Goal: Task Accomplishment & Management: Complete application form

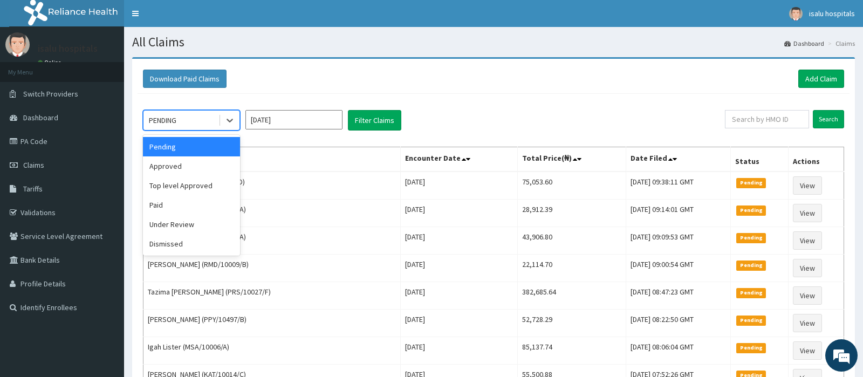
click at [192, 128] on div "PENDING" at bounding box center [180, 120] width 75 height 17
click at [180, 168] on div "Approved" at bounding box center [191, 165] width 97 height 19
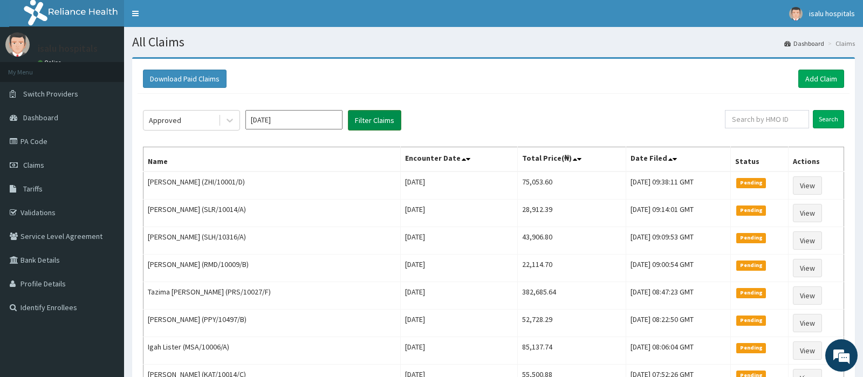
click at [379, 120] on button "Filter Claims" at bounding box center [374, 120] width 53 height 20
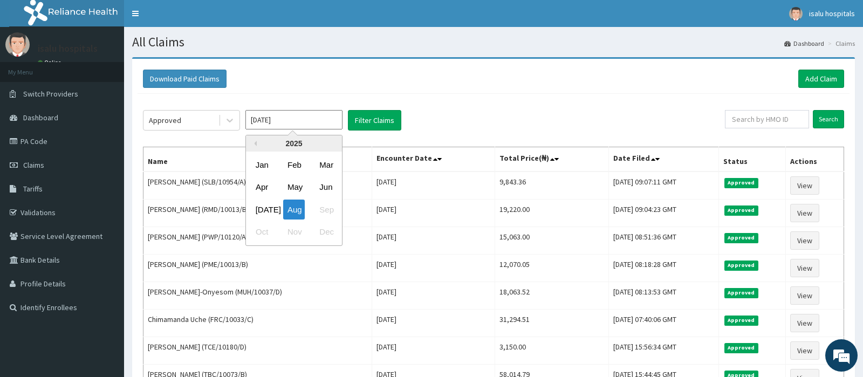
click at [257, 126] on input "[DATE]" at bounding box center [293, 119] width 97 height 19
click at [267, 217] on div "[DATE]" at bounding box center [262, 210] width 22 height 20
type input "Jul 2025"
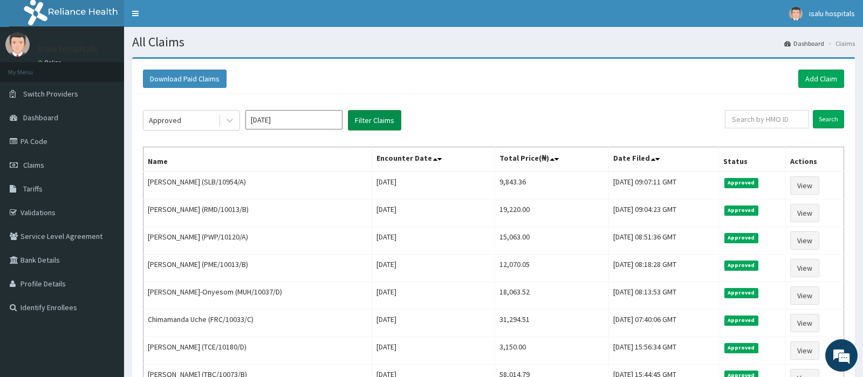
click at [380, 125] on button "Filter Claims" at bounding box center [374, 120] width 53 height 20
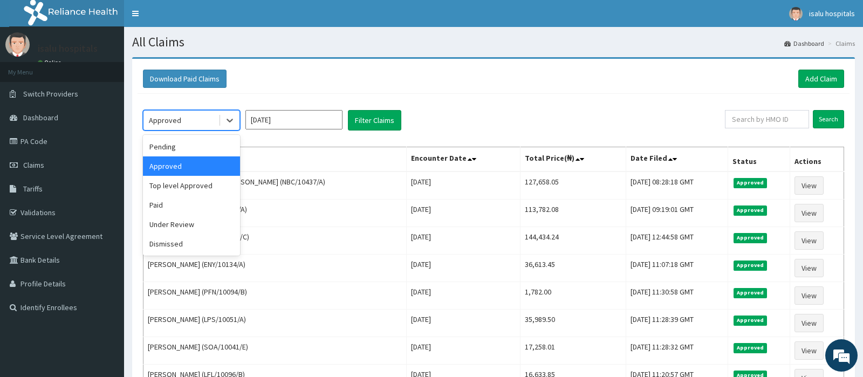
click at [170, 127] on div "Approved" at bounding box center [180, 120] width 75 height 17
click at [174, 225] on div "Under Review" at bounding box center [191, 224] width 97 height 19
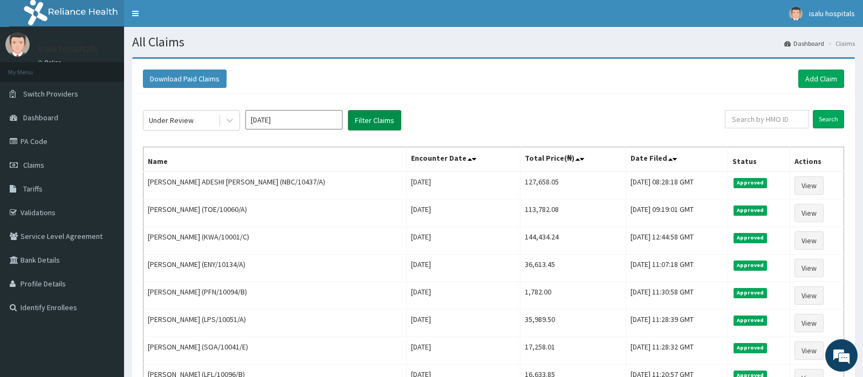
click at [381, 125] on button "Filter Claims" at bounding box center [374, 120] width 53 height 20
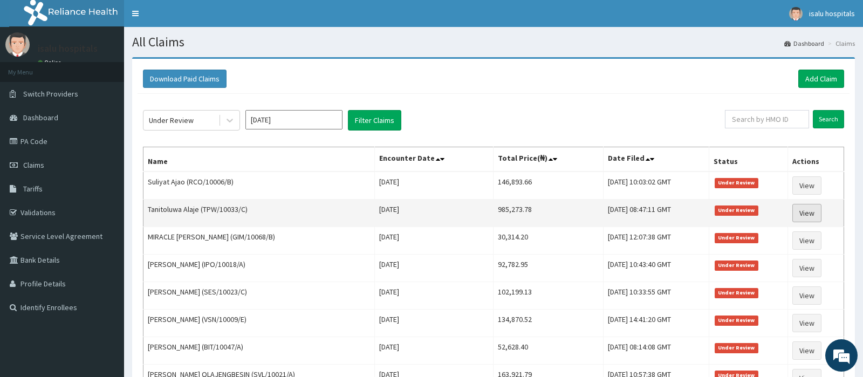
click at [813, 212] on link "View" at bounding box center [806, 213] width 29 height 18
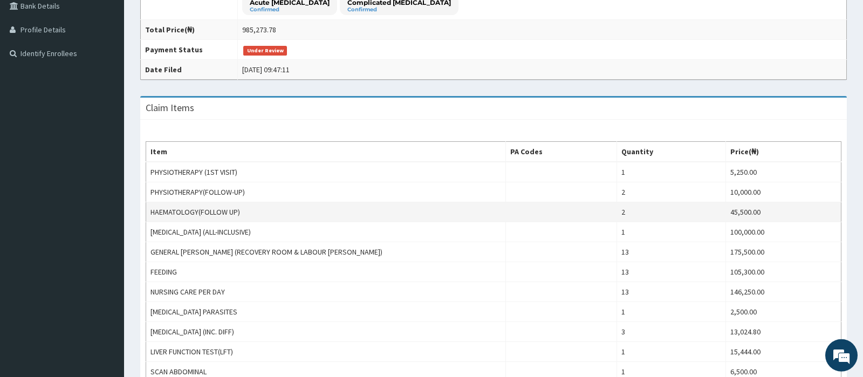
scroll to position [218, 0]
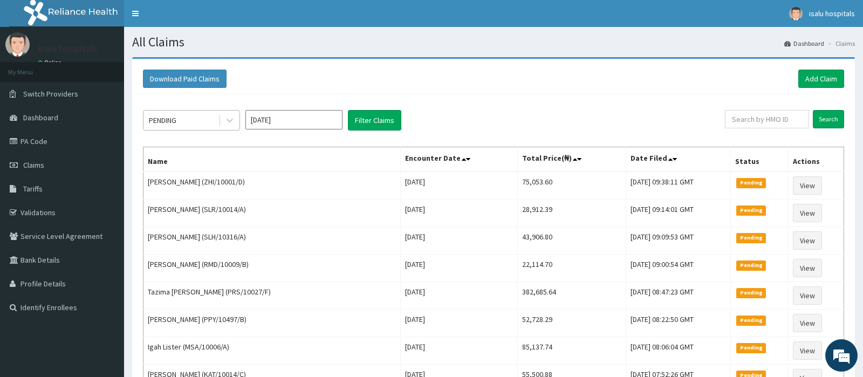
click at [176, 124] on div "PENDING" at bounding box center [163, 120] width 28 height 11
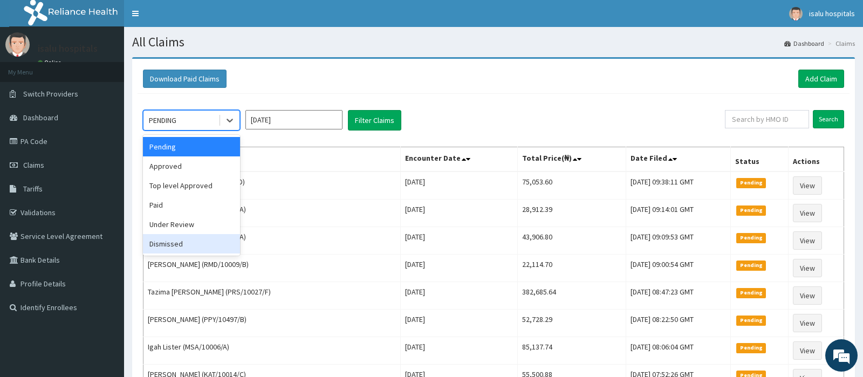
click at [189, 242] on div "Dismissed" at bounding box center [191, 243] width 97 height 19
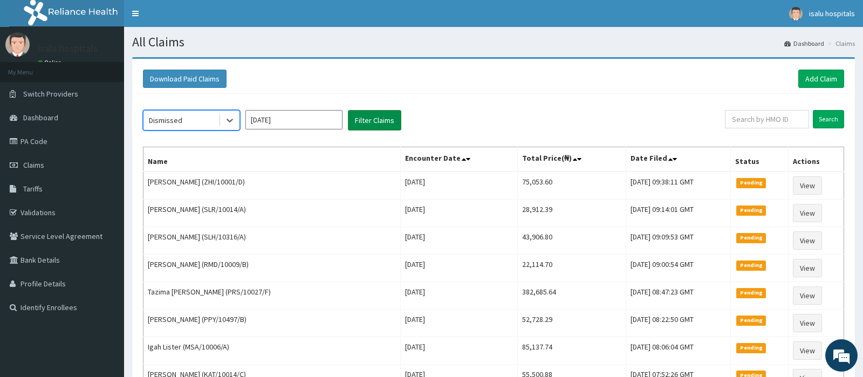
click at [394, 121] on button "Filter Claims" at bounding box center [374, 120] width 53 height 20
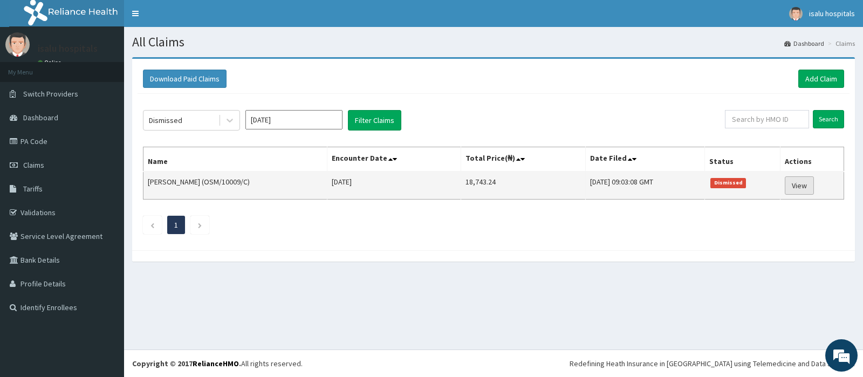
click at [808, 185] on link "View" at bounding box center [799, 185] width 29 height 18
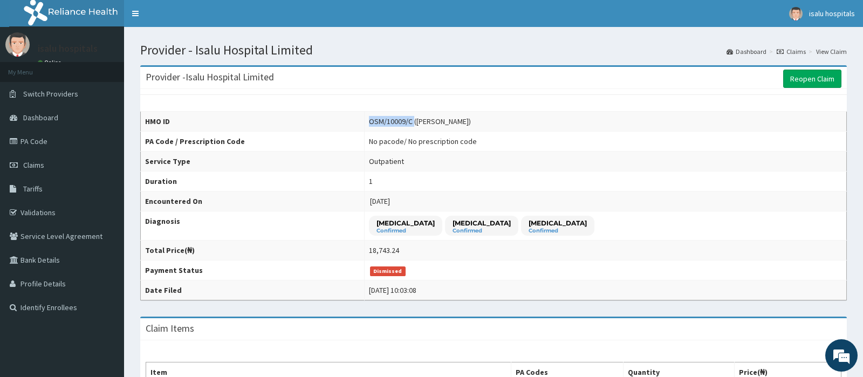
drag, startPoint x: 432, startPoint y: 119, endPoint x: 387, endPoint y: 120, distance: 45.3
click at [387, 120] on td "OSM/10009/C ([PERSON_NAME])" at bounding box center [606, 122] width 482 height 20
copy div "OSM/10009/C"
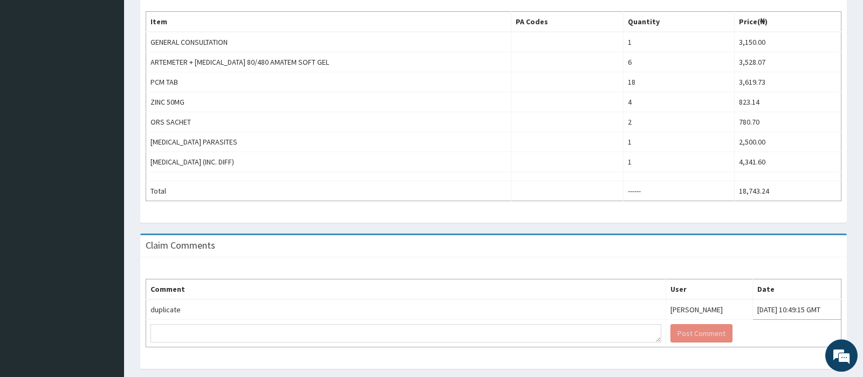
scroll to position [378, 0]
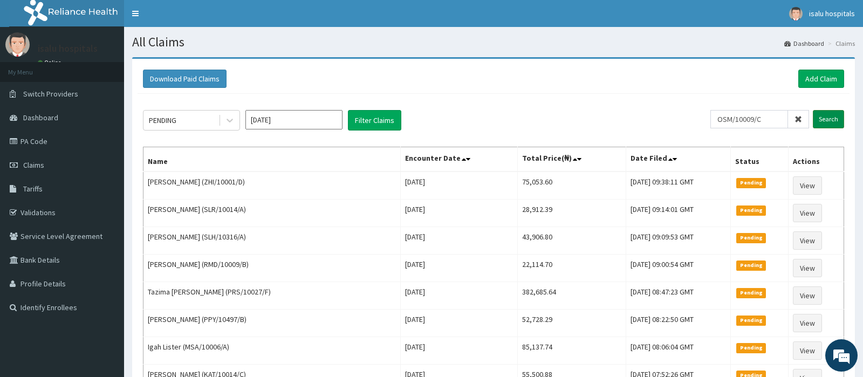
type input "OSM/10009/C"
click at [824, 115] on input "Search" at bounding box center [828, 119] width 31 height 18
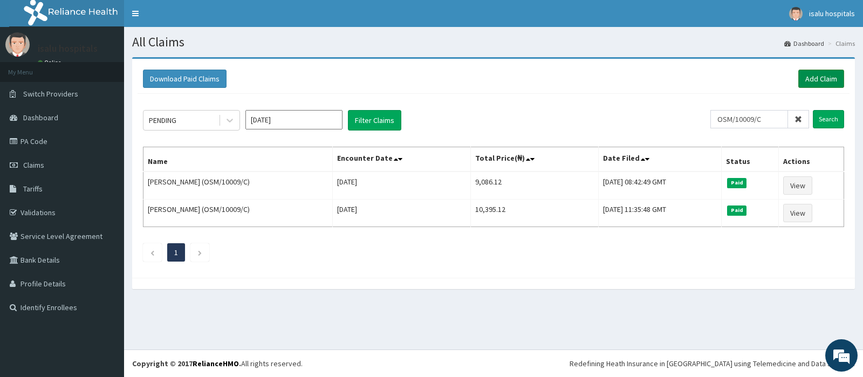
click at [820, 79] on link "Add Claim" at bounding box center [821, 79] width 46 height 18
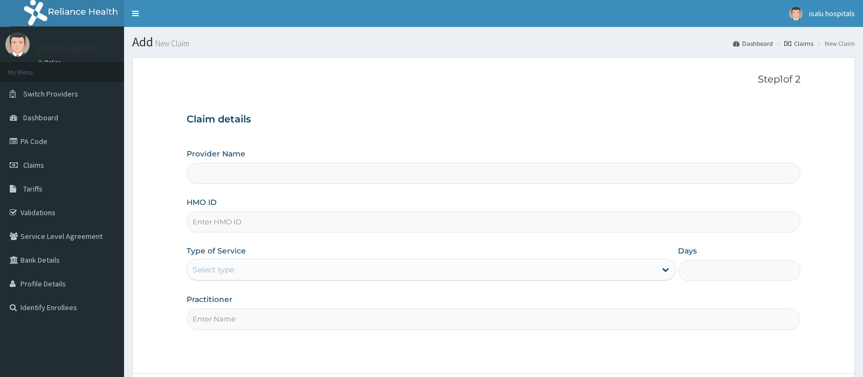
click at [245, 224] on input "HMO ID" at bounding box center [493, 221] width 613 height 21
paste input "OSM/10009/C"
type input "OSM/10009/C"
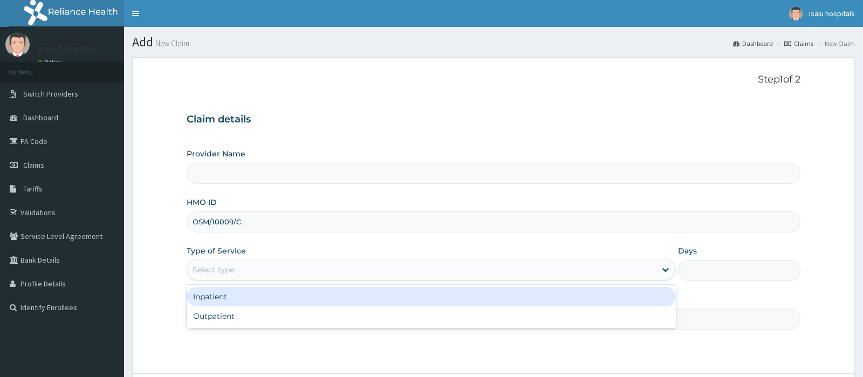
click at [235, 277] on div "Select type" at bounding box center [421, 269] width 469 height 17
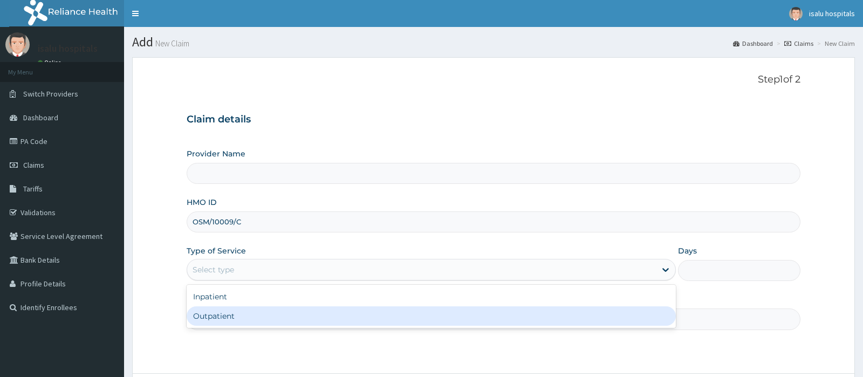
click at [230, 318] on div "Outpatient" at bounding box center [431, 315] width 489 height 19
type input "1"
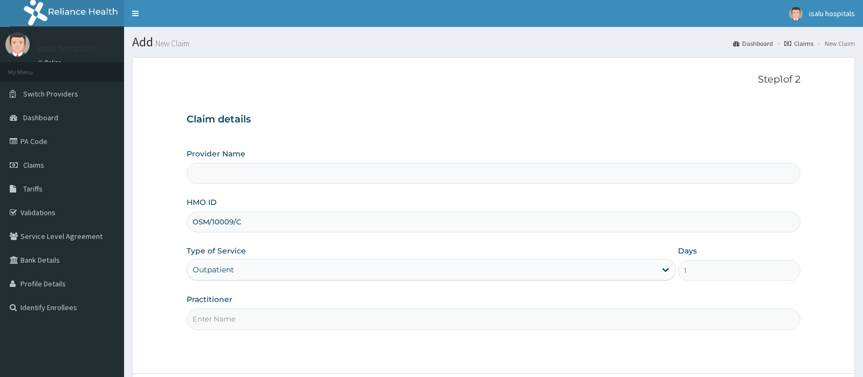
click at [230, 318] on input "Practitioner" at bounding box center [493, 318] width 613 height 21
type input "Isalu Hospital Limited"
type input "d"
drag, startPoint x: 239, startPoint y: 319, endPoint x: 206, endPoint y: 319, distance: 33.4
click at [206, 319] on input "DR [PERSON_NAME]" at bounding box center [493, 318] width 613 height 21
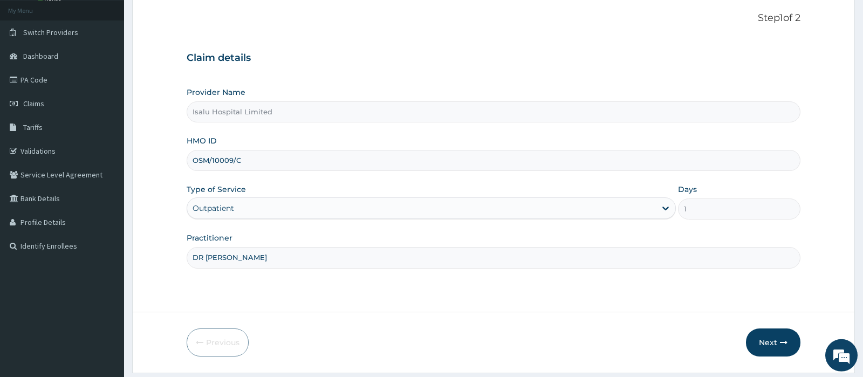
scroll to position [93, 0]
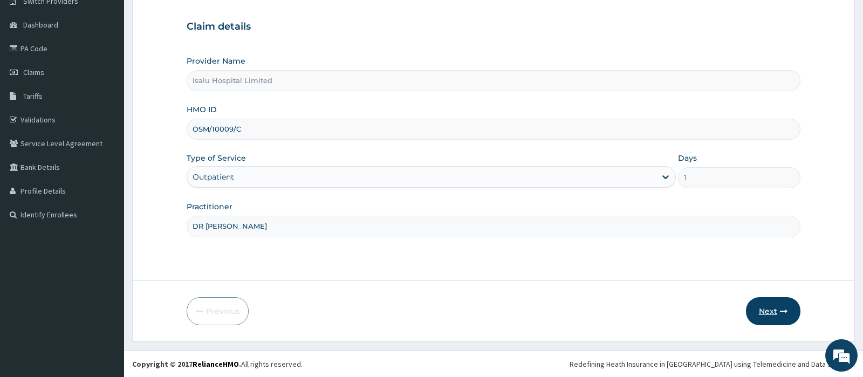
type input "DR [PERSON_NAME]"
click at [762, 317] on button "Next" at bounding box center [773, 311] width 54 height 28
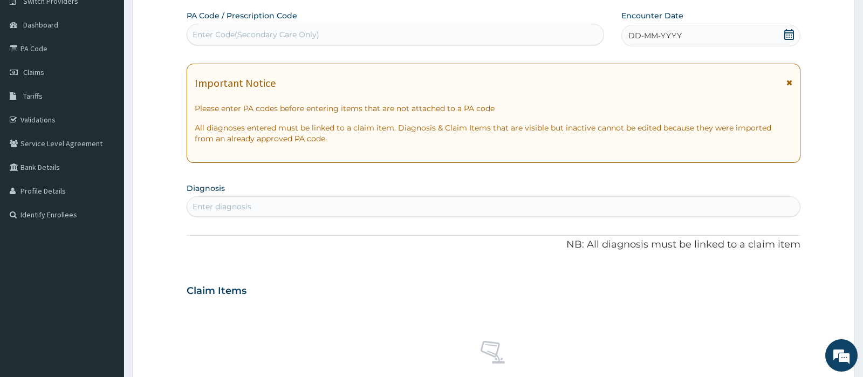
click at [320, 207] on div "Enter diagnosis" at bounding box center [493, 206] width 612 height 17
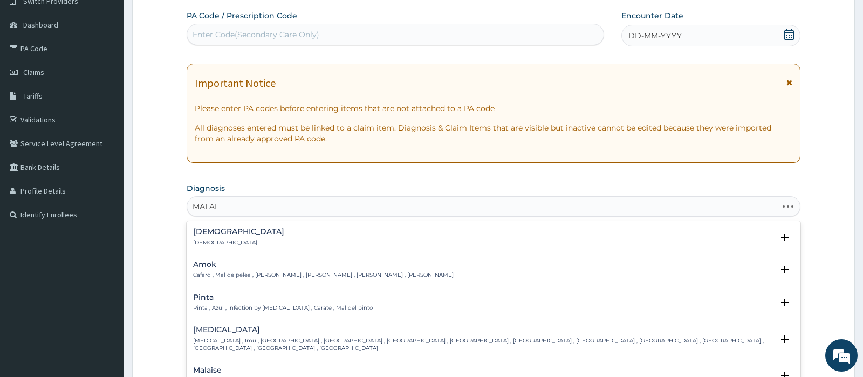
type input "MALARI"
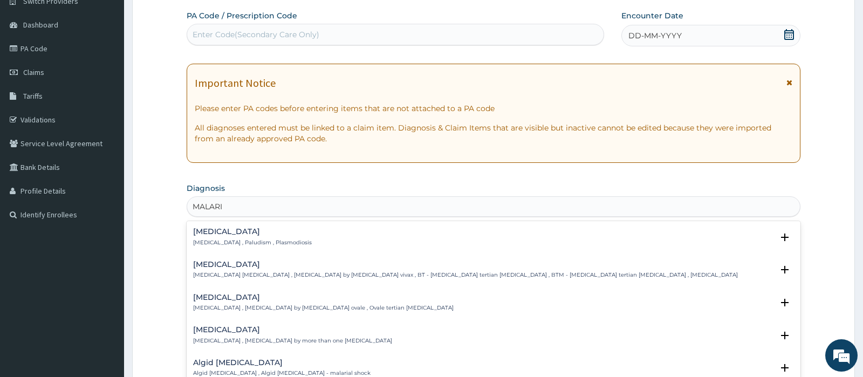
click at [238, 234] on h4 "[MEDICAL_DATA]" at bounding box center [252, 232] width 119 height 8
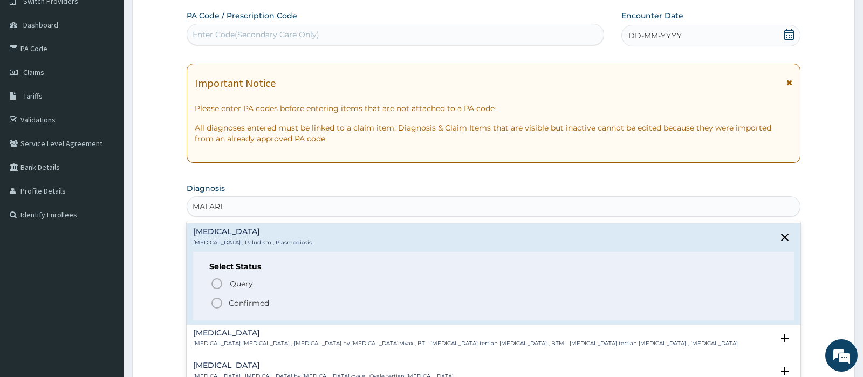
click at [234, 298] on p "Confirmed" at bounding box center [249, 303] width 40 height 11
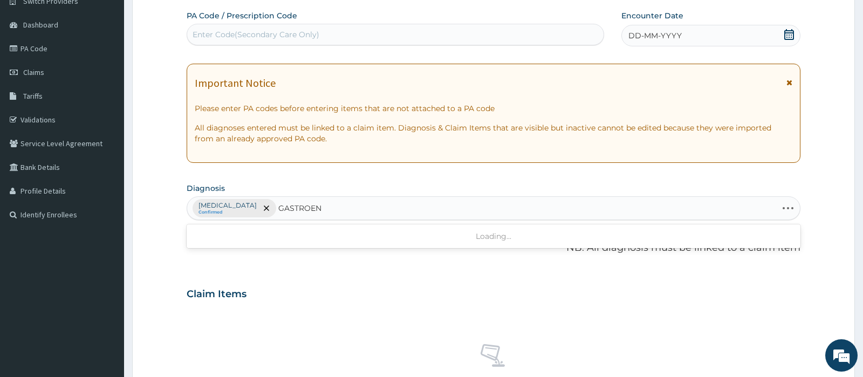
type input "GASTROENT"
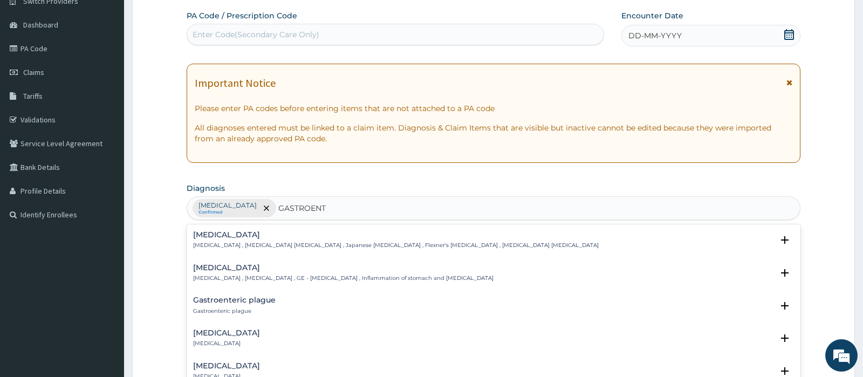
click at [228, 269] on h4 "[MEDICAL_DATA]" at bounding box center [343, 268] width 300 height 8
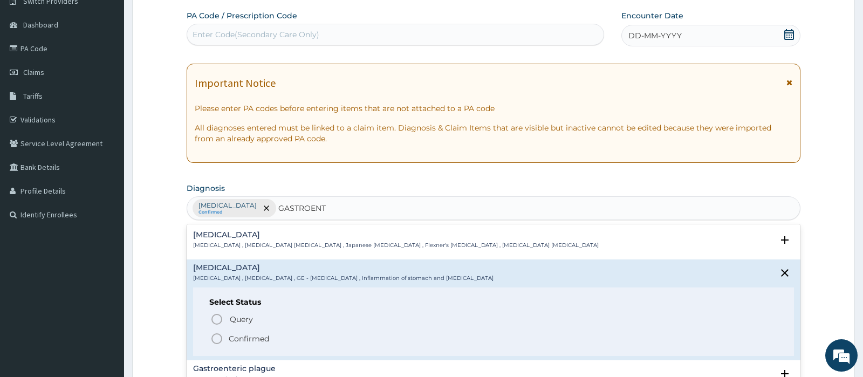
click at [242, 337] on p "Confirmed" at bounding box center [249, 338] width 40 height 11
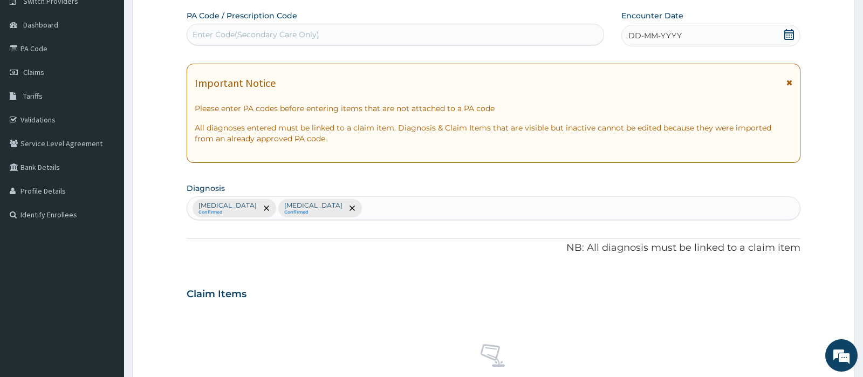
click at [677, 38] on span "DD-MM-YYYY" at bounding box center [654, 35] width 53 height 11
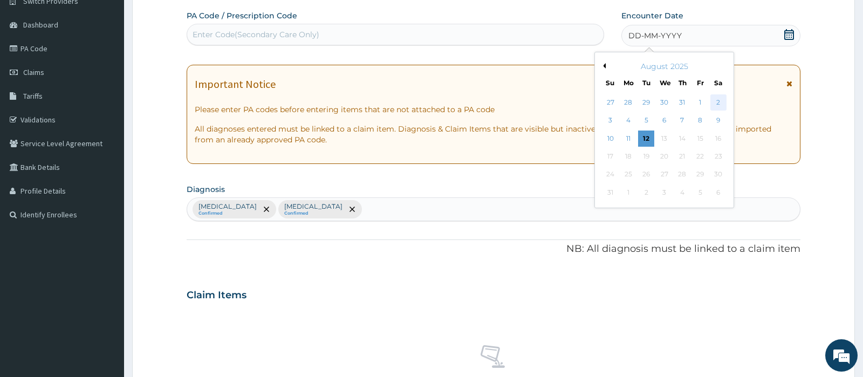
click at [714, 107] on div "2" at bounding box center [718, 102] width 16 height 16
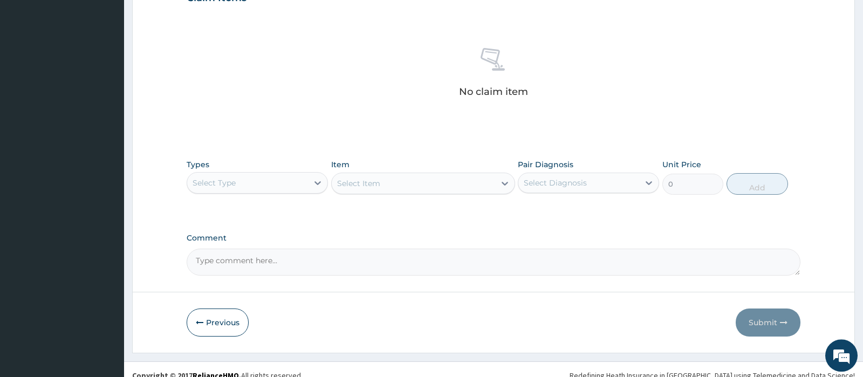
scroll to position [399, 0]
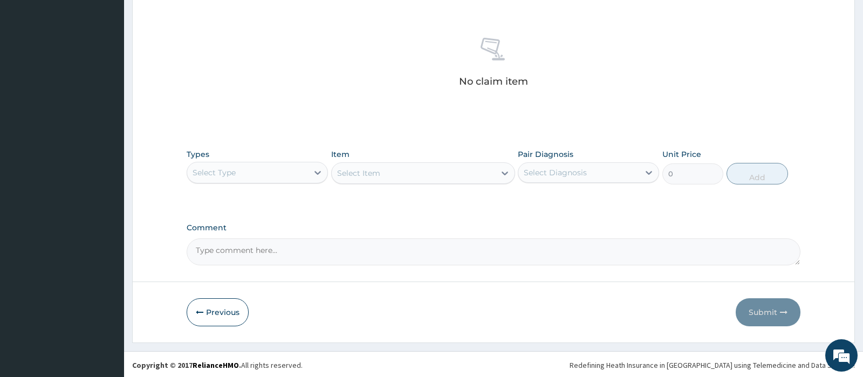
click at [301, 173] on div "Select Type" at bounding box center [247, 172] width 121 height 17
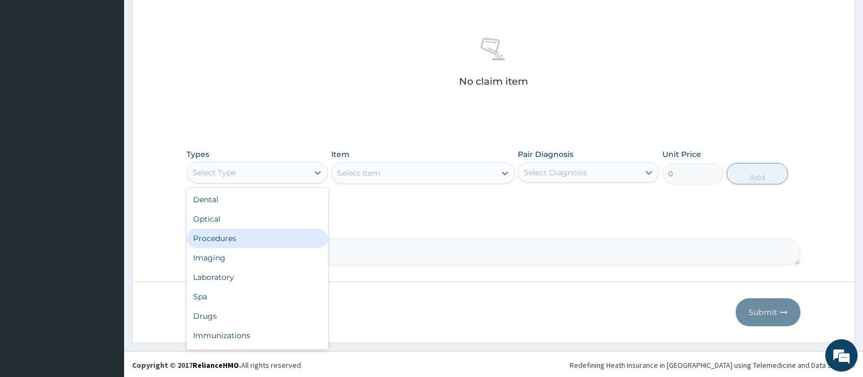
click at [228, 236] on div "Procedures" at bounding box center [257, 238] width 141 height 19
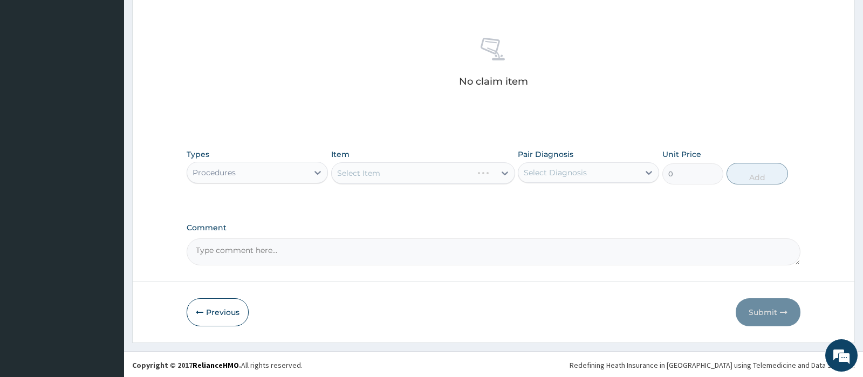
click at [403, 167] on div "Select Item" at bounding box center [423, 173] width 184 height 22
click at [404, 178] on div "Select Item" at bounding box center [413, 172] width 163 height 17
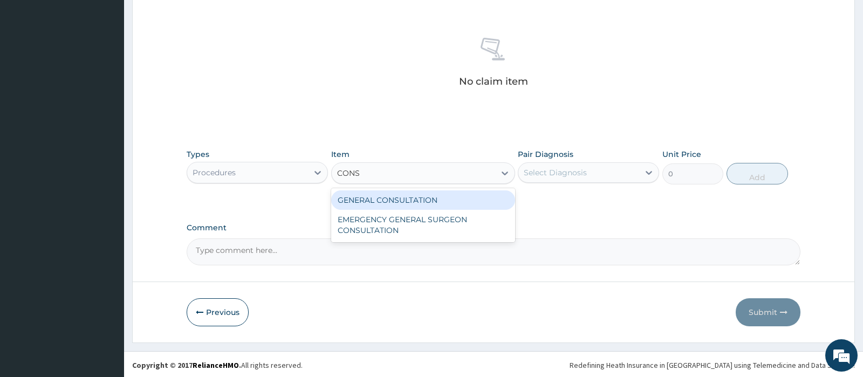
type input "CONSU"
click at [410, 206] on div "GENERAL CONSULTATION" at bounding box center [423, 199] width 184 height 19
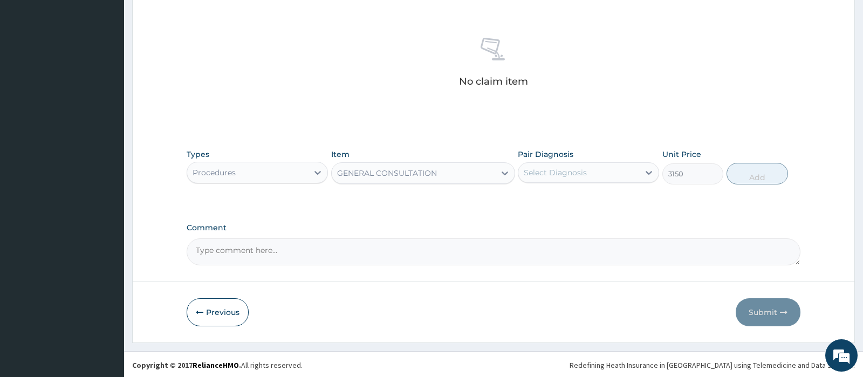
type input "3150"
click at [611, 173] on div "Select Diagnosis" at bounding box center [578, 172] width 121 height 17
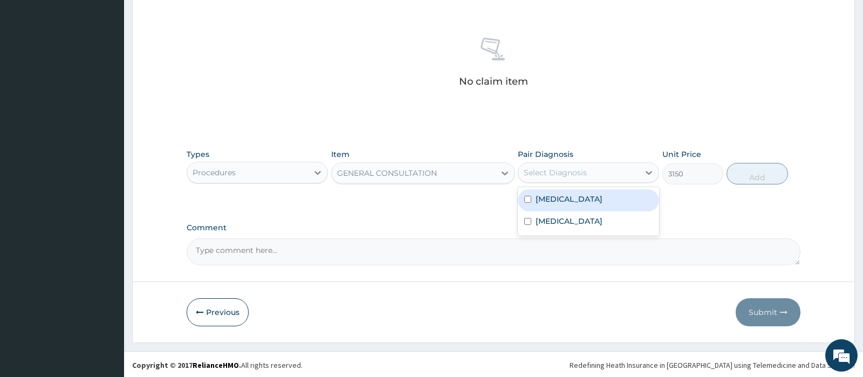
click at [592, 204] on div "Malaria" at bounding box center [588, 200] width 141 height 22
checkbox input "true"
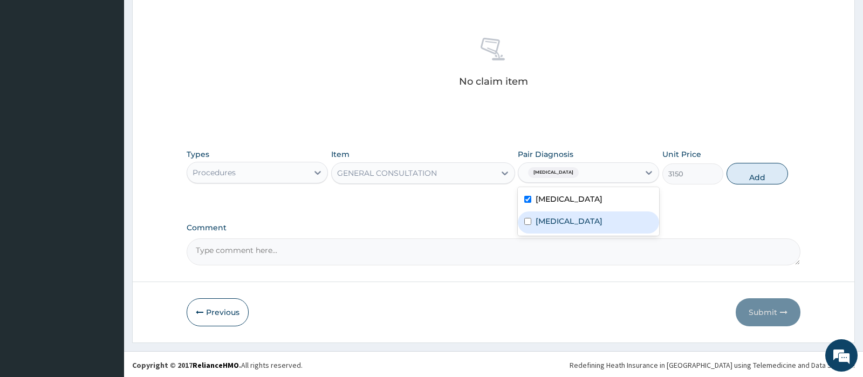
drag, startPoint x: 589, startPoint y: 220, endPoint x: 743, endPoint y: 193, distance: 156.6
click at [589, 220] on label "Gastroenteritis" at bounding box center [569, 221] width 67 height 11
checkbox input "true"
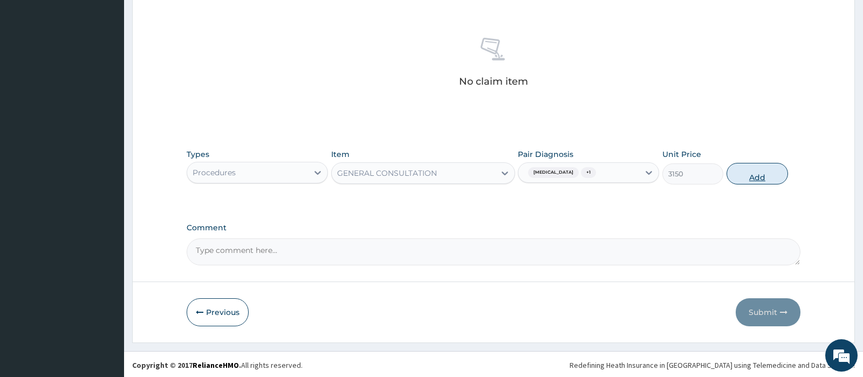
click at [759, 171] on button "Add" at bounding box center [756, 174] width 61 height 22
type input "0"
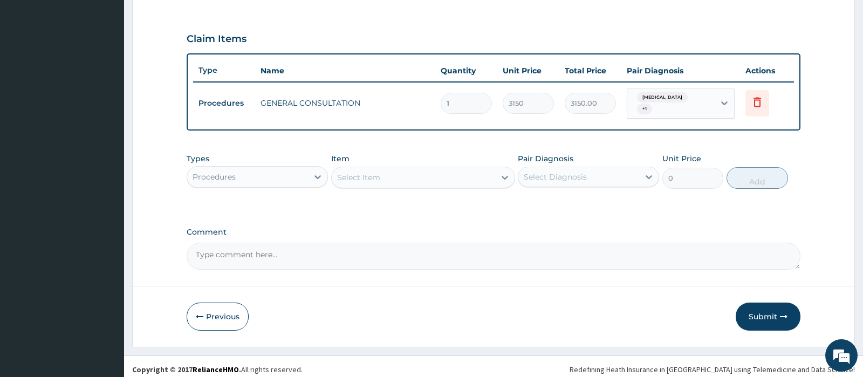
click at [207, 172] on div "Procedures" at bounding box center [214, 177] width 43 height 11
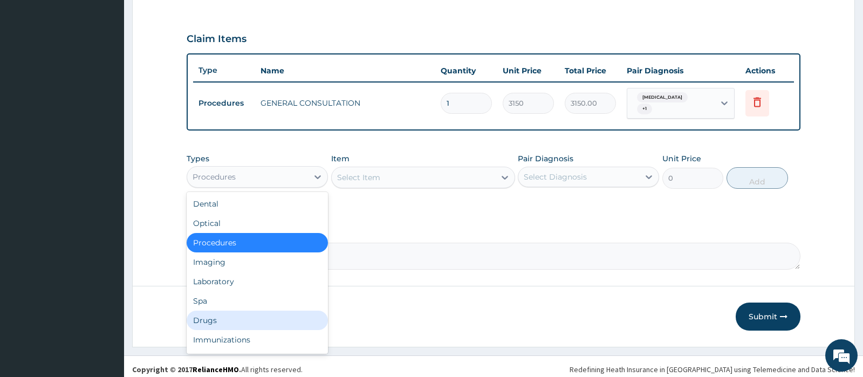
click at [225, 313] on div "Drugs" at bounding box center [257, 320] width 141 height 19
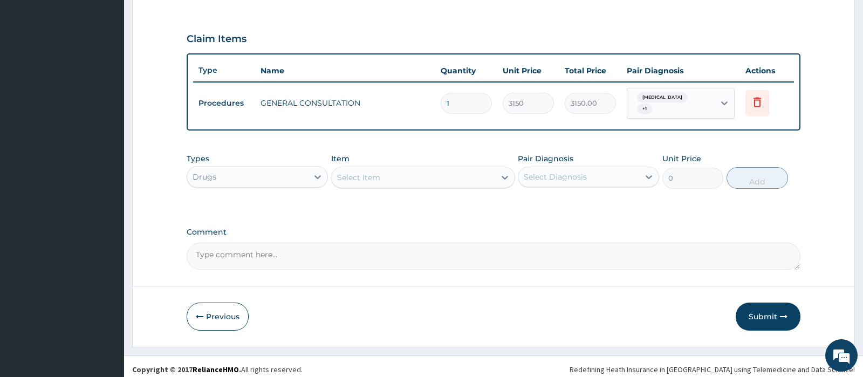
click at [392, 170] on div "Select Item" at bounding box center [413, 177] width 163 height 17
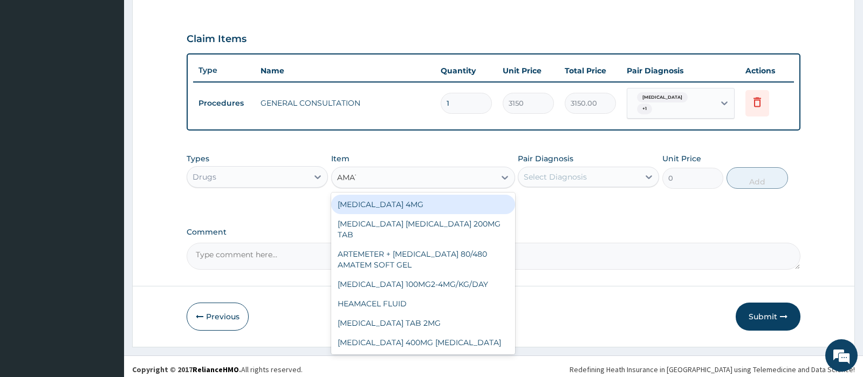
type input "AMATE"
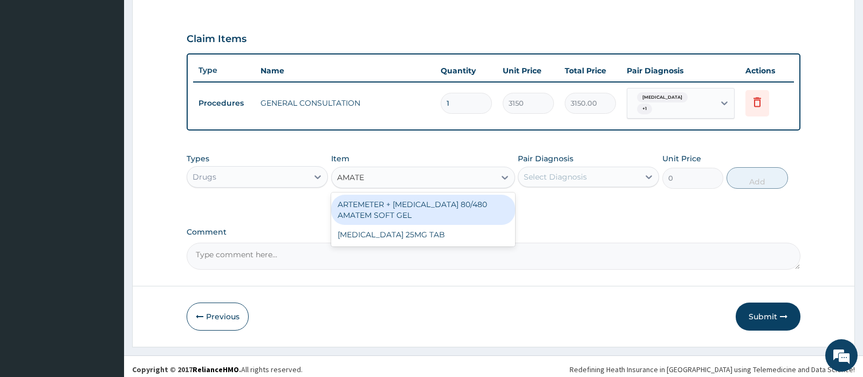
click at [433, 204] on div "ARTEMETER + LUMEFANTRINE 80/480 AMATEM SOFT GEL" at bounding box center [423, 210] width 184 height 30
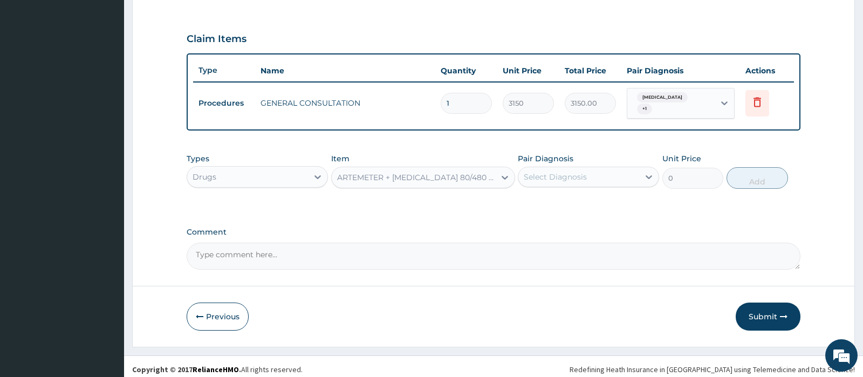
type input "588.0117797851562"
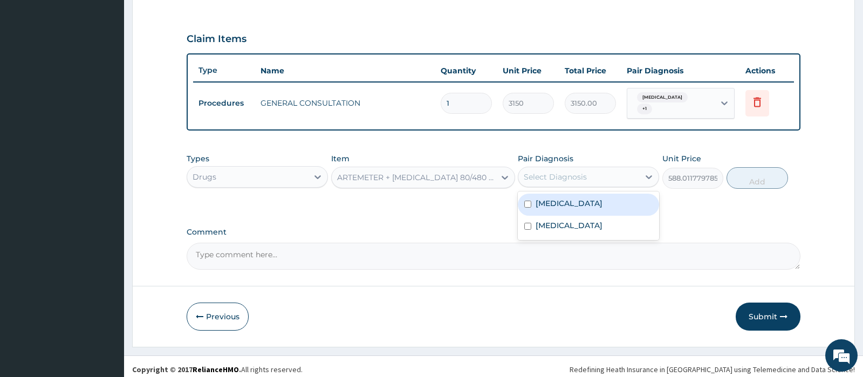
click at [611, 172] on div "Select Diagnosis" at bounding box center [578, 176] width 121 height 17
click at [588, 200] on div "Malaria" at bounding box center [588, 205] width 141 height 22
checkbox input "true"
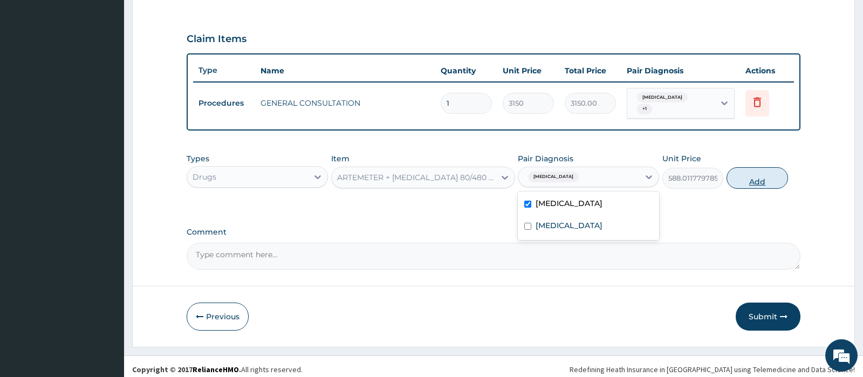
click at [762, 169] on button "Add" at bounding box center [756, 178] width 61 height 22
type input "0"
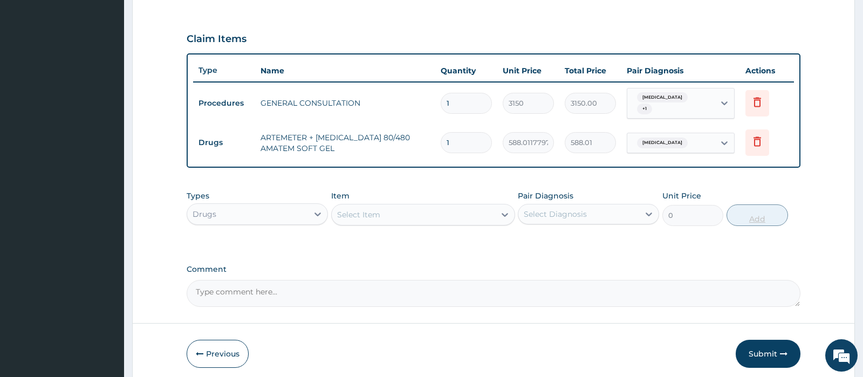
type input "0.00"
type input "6"
type input "3528.07"
type input "6"
click at [434, 206] on div "Select Item" at bounding box center [413, 214] width 163 height 17
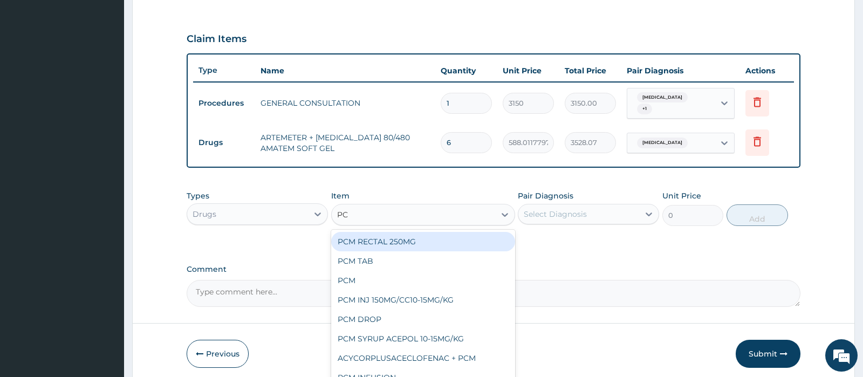
type input "PCM"
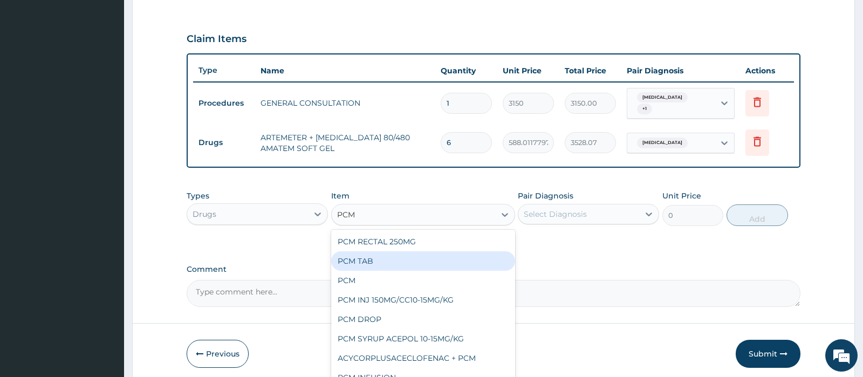
click at [363, 254] on div "PCM TAB" at bounding box center [423, 260] width 184 height 19
type input "201.0959930419922"
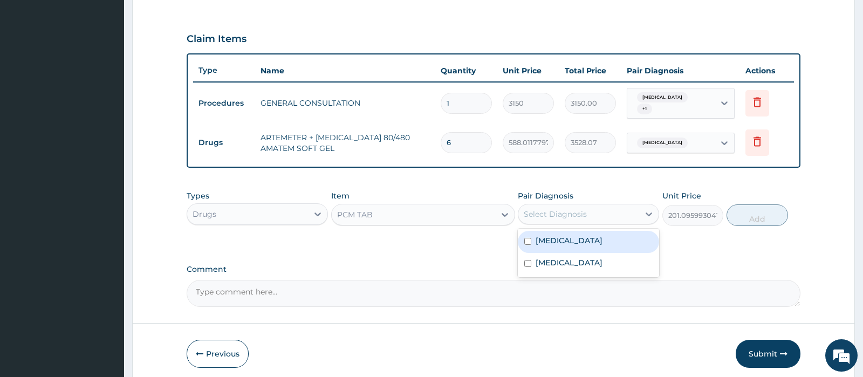
click at [559, 209] on div "Select Diagnosis" at bounding box center [555, 214] width 63 height 11
click at [554, 245] on div "Malaria" at bounding box center [588, 242] width 141 height 22
checkbox input "true"
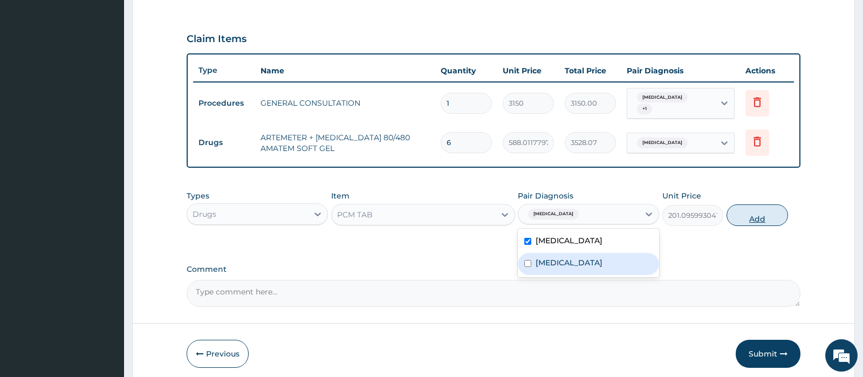
click at [766, 207] on button "Add" at bounding box center [756, 215] width 61 height 22
type input "0"
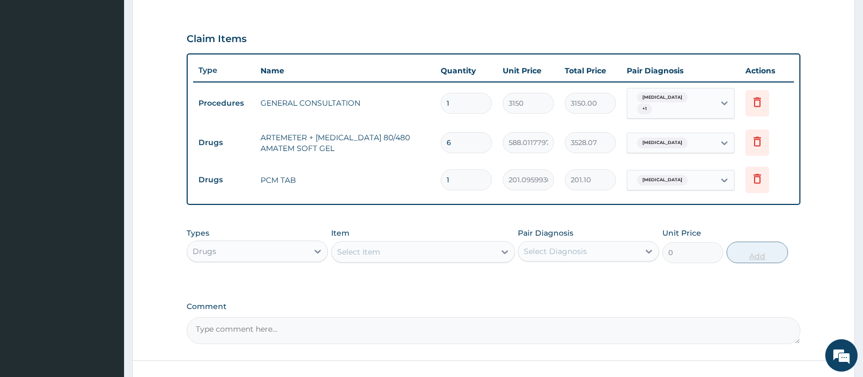
type input "19"
type input "3820.82"
type input "1"
type input "201.10"
type input "18"
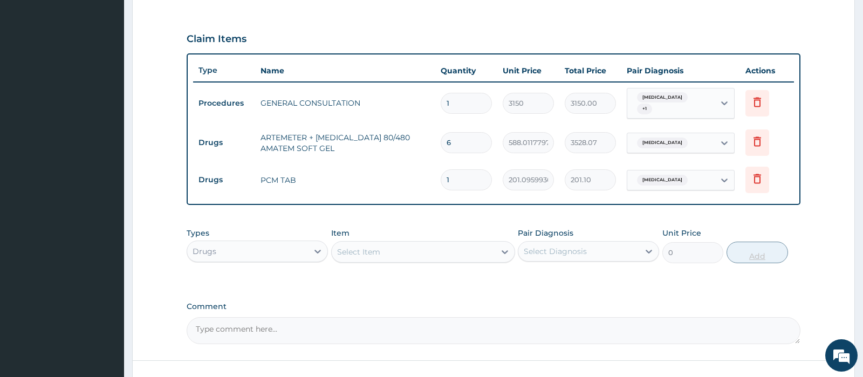
type input "3619.73"
type input "18"
click at [385, 243] on div "Select Item" at bounding box center [413, 251] width 163 height 17
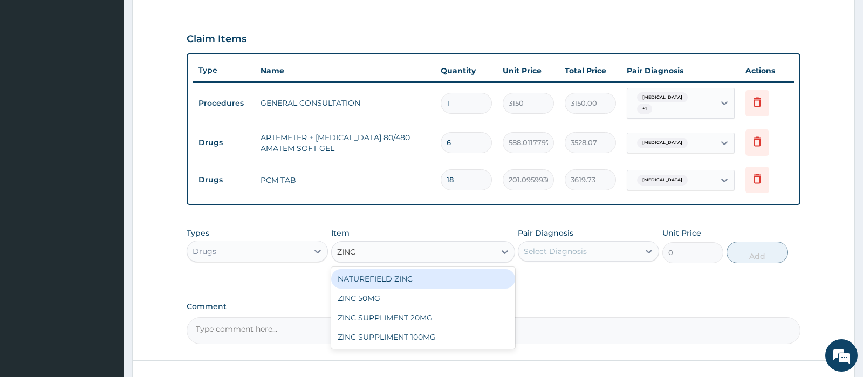
type input "ZINC"
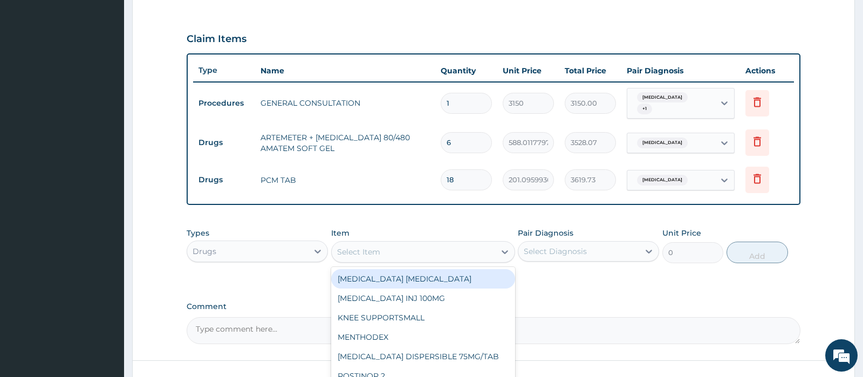
click at [445, 250] on div "Select Item" at bounding box center [413, 251] width 163 height 17
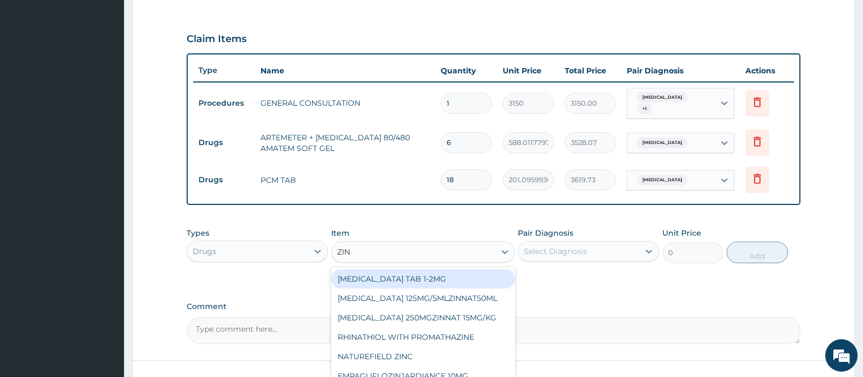
type input "ZINC"
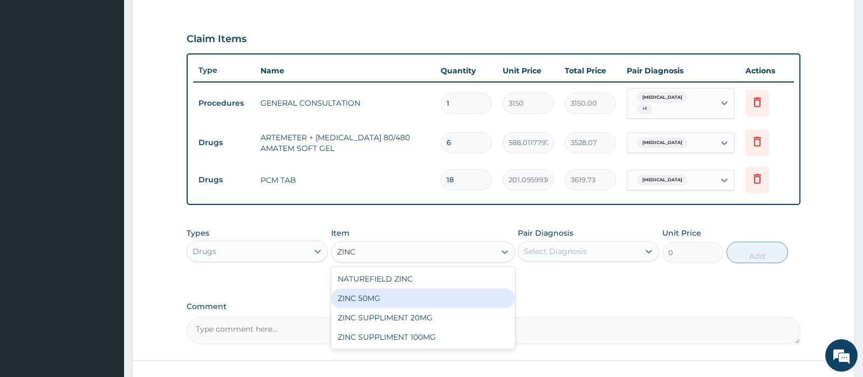
click at [406, 296] on div "ZINC 50MG" at bounding box center [423, 298] width 184 height 19
type input "205.785888671875"
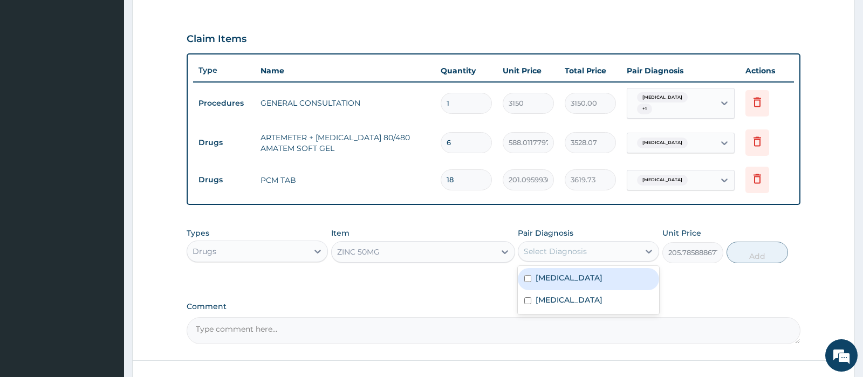
click at [561, 248] on div "Select Diagnosis" at bounding box center [555, 251] width 63 height 11
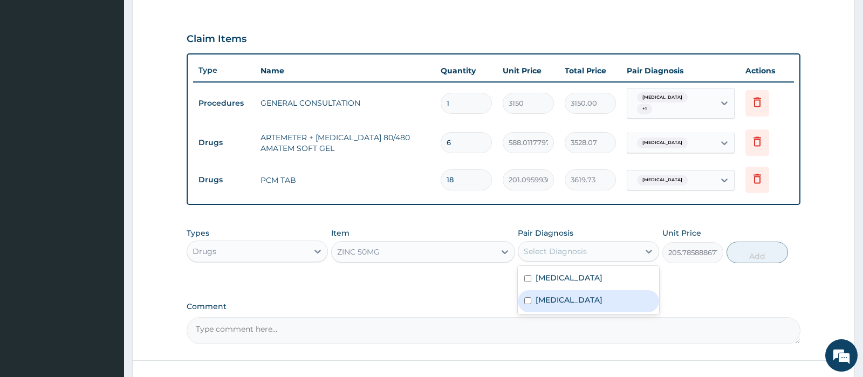
click at [558, 296] on label "Gastroenteritis" at bounding box center [569, 299] width 67 height 11
checkbox input "true"
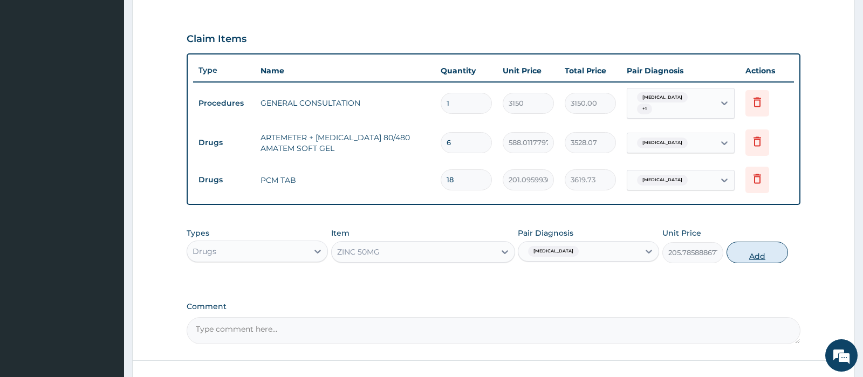
click at [752, 242] on button "Add" at bounding box center [756, 253] width 61 height 22
type input "0"
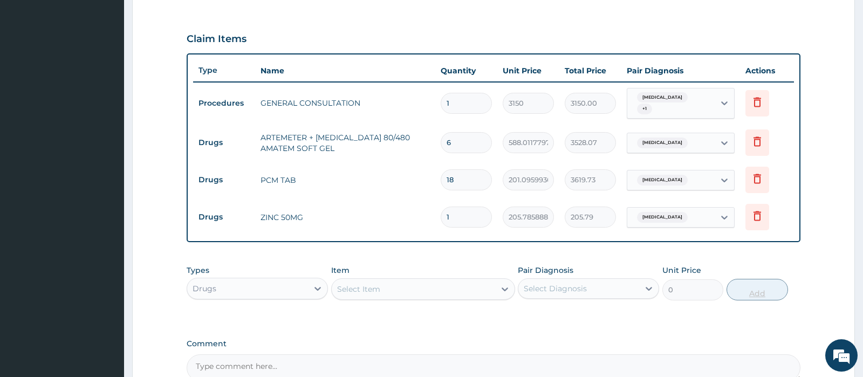
type input "0.00"
type input "4"
type input "823.14"
type input "4"
click at [469, 280] on div "Select Item" at bounding box center [413, 288] width 163 height 17
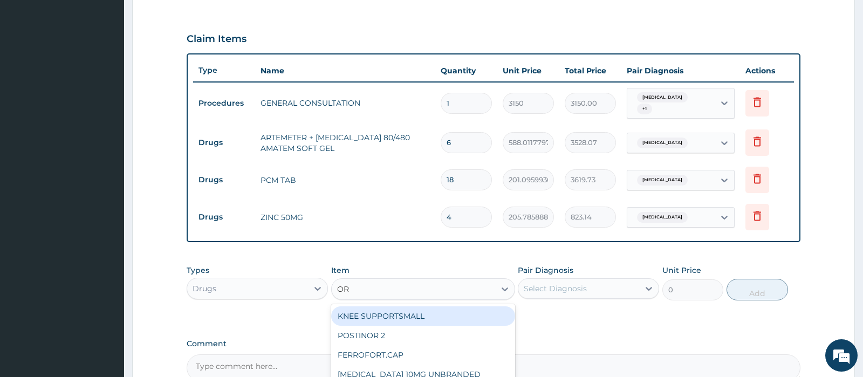
type input "ORS"
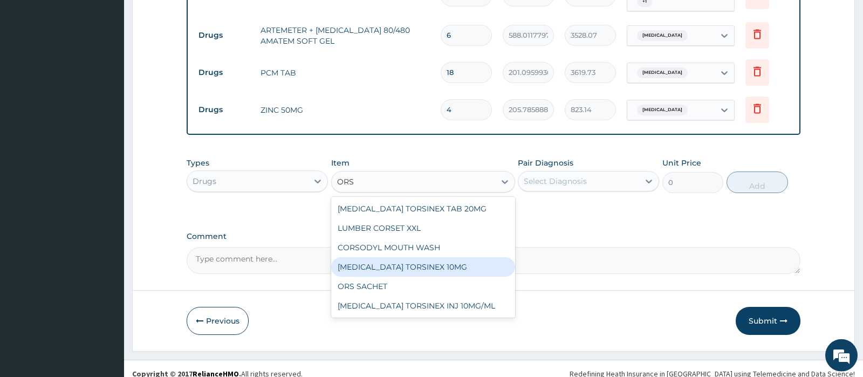
scroll to position [459, 0]
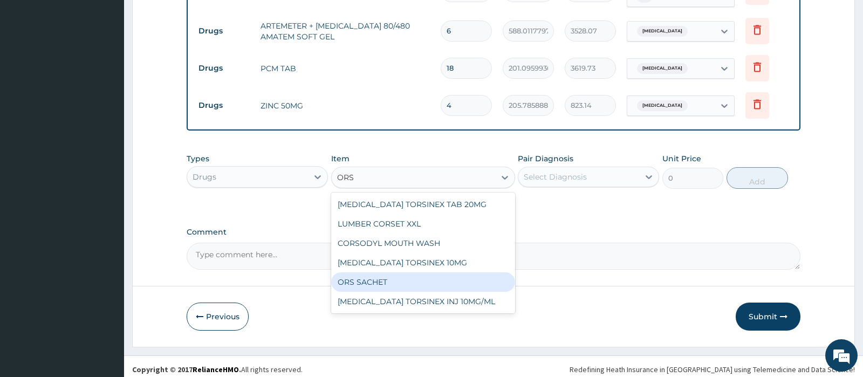
click at [421, 279] on div "ORS SACHET" at bounding box center [423, 281] width 184 height 19
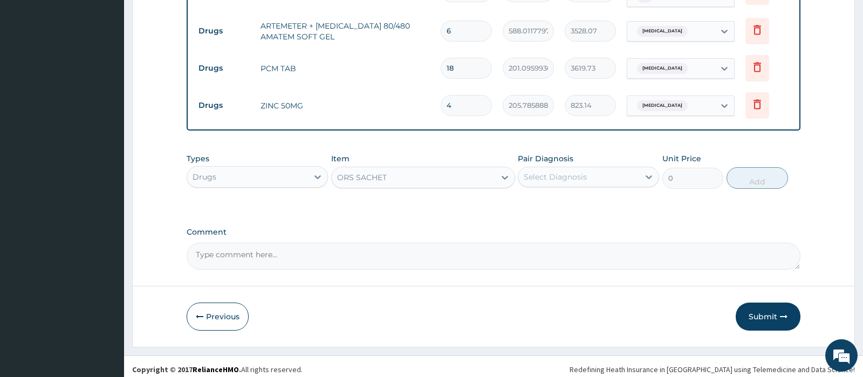
type input "390.3493041992188"
click at [585, 180] on div "Select Diagnosis" at bounding box center [578, 176] width 121 height 17
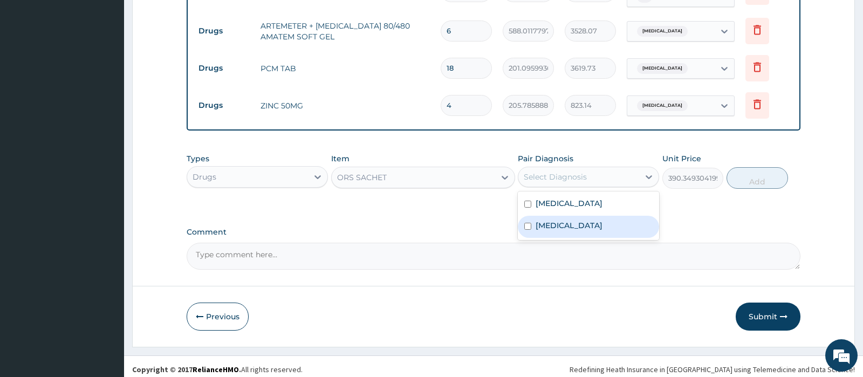
click at [571, 221] on label "Gastroenteritis" at bounding box center [569, 225] width 67 height 11
checkbox input "true"
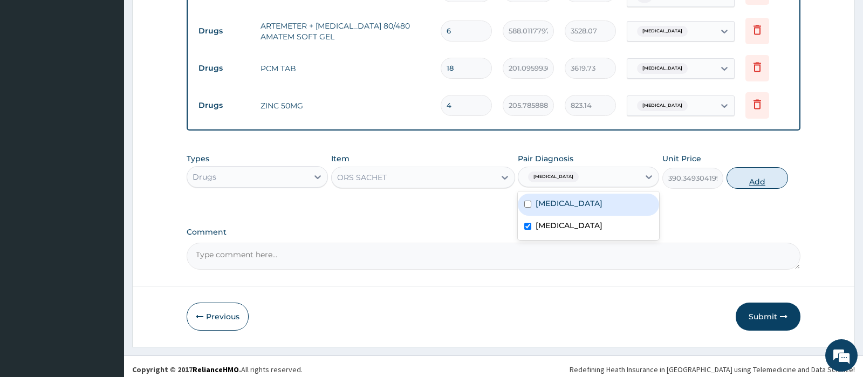
click at [746, 173] on button "Add" at bounding box center [756, 178] width 61 height 22
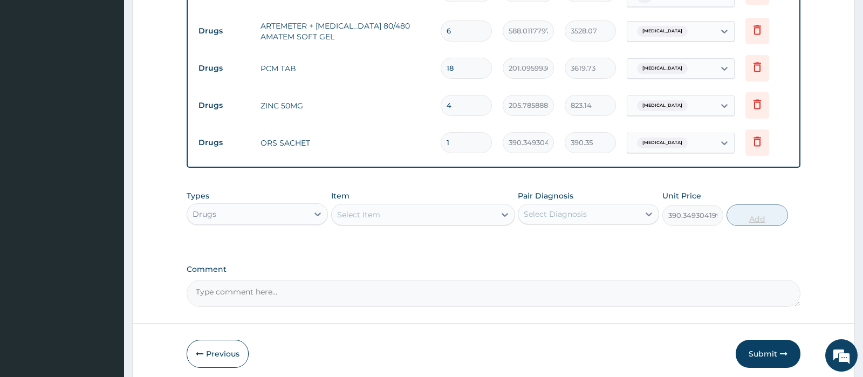
type input "0"
type input "0.00"
type input "2"
type input "780.70"
type input "2"
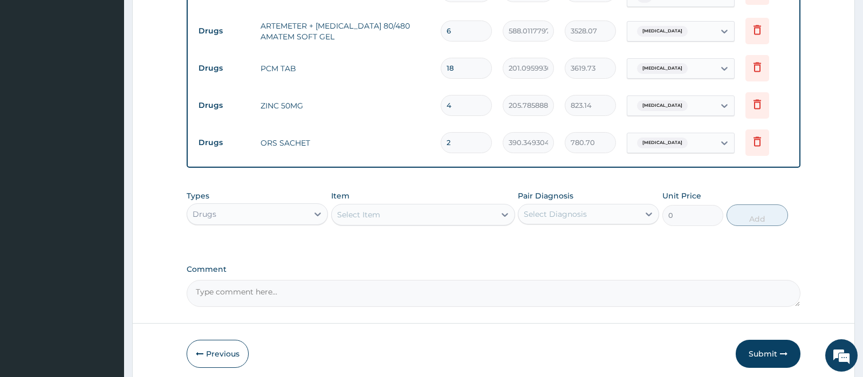
click at [256, 196] on div "Types Drugs" at bounding box center [257, 208] width 141 height 36
click at [255, 213] on div "Drugs" at bounding box center [247, 213] width 121 height 17
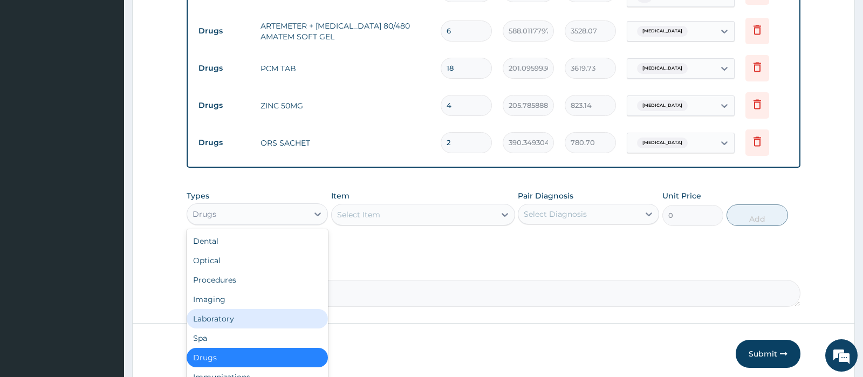
click at [243, 309] on div "Laboratory" at bounding box center [257, 318] width 141 height 19
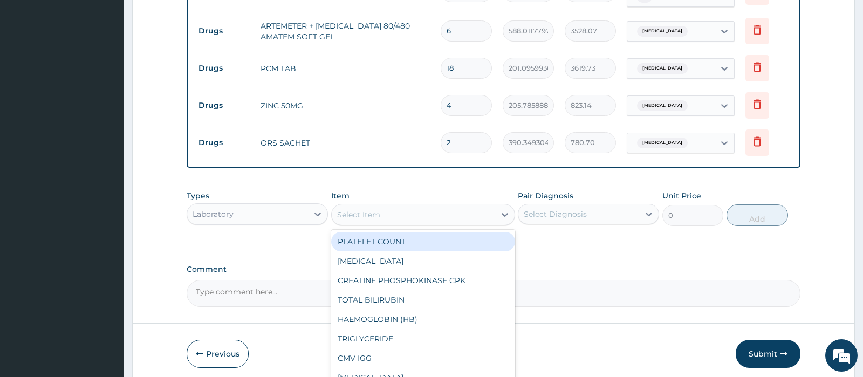
click at [430, 209] on div "Select Item" at bounding box center [413, 214] width 163 height 17
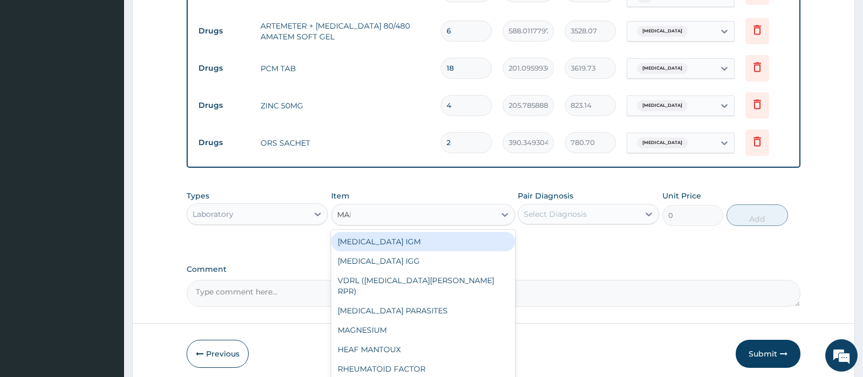
type input "MALA"
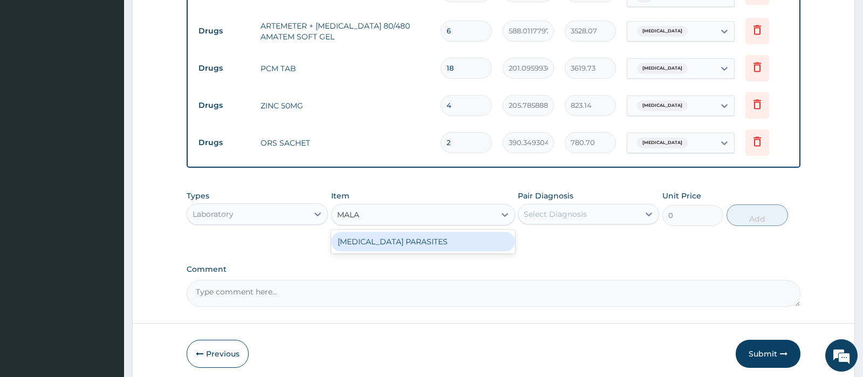
click at [452, 234] on div "MALARIA PARASITES" at bounding box center [423, 241] width 184 height 19
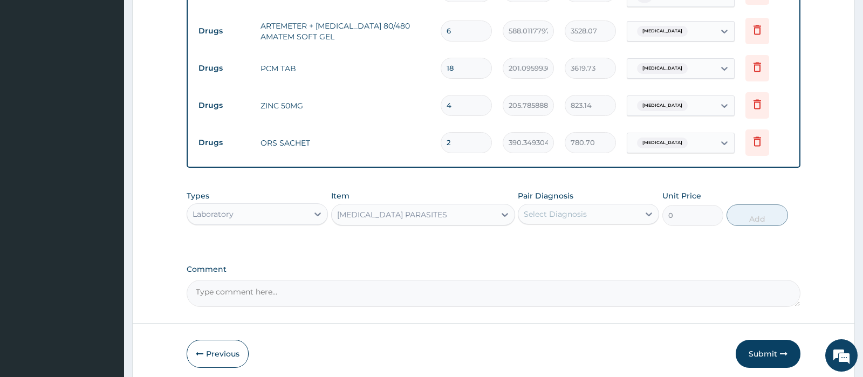
type input "2500"
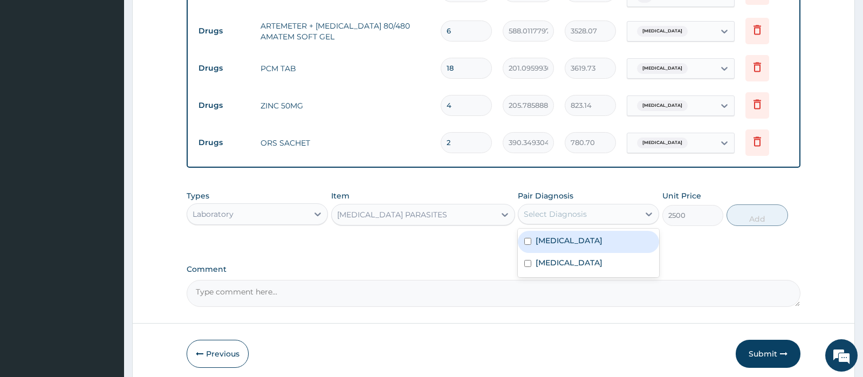
click at [557, 209] on div "Select Diagnosis" at bounding box center [555, 214] width 63 height 11
click at [552, 237] on label "Malaria" at bounding box center [569, 240] width 67 height 11
checkbox input "true"
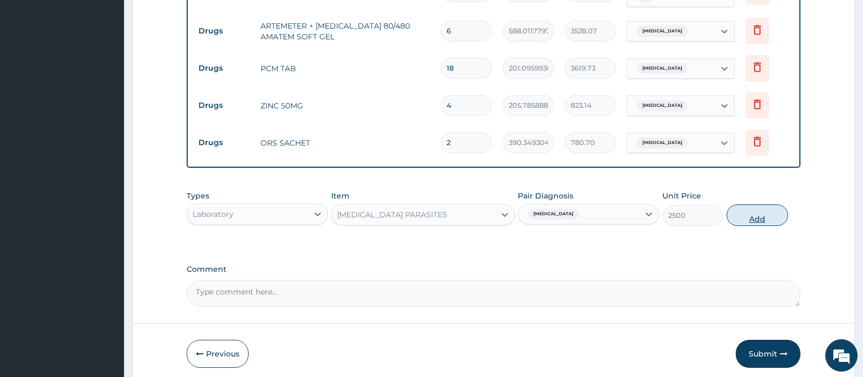
click at [746, 210] on button "Add" at bounding box center [756, 215] width 61 height 22
type input "0"
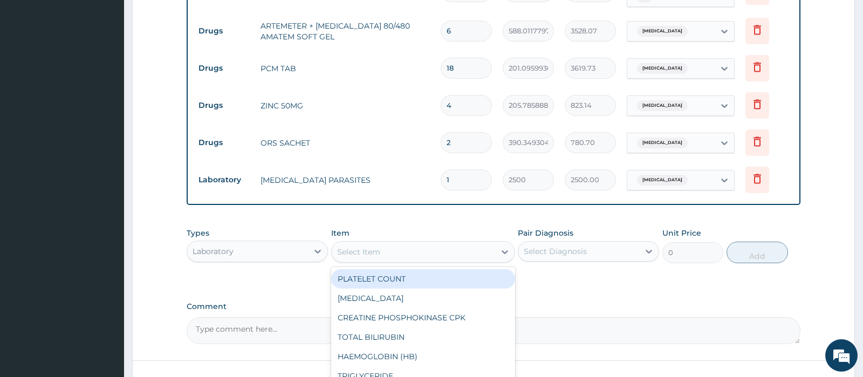
click at [384, 249] on div "Select Item" at bounding box center [413, 251] width 163 height 17
type input "FULL"
click at [415, 280] on div "FULL BLOOD COUNT (INC. DIFF)" at bounding box center [423, 278] width 184 height 19
type input "4341.60009765625"
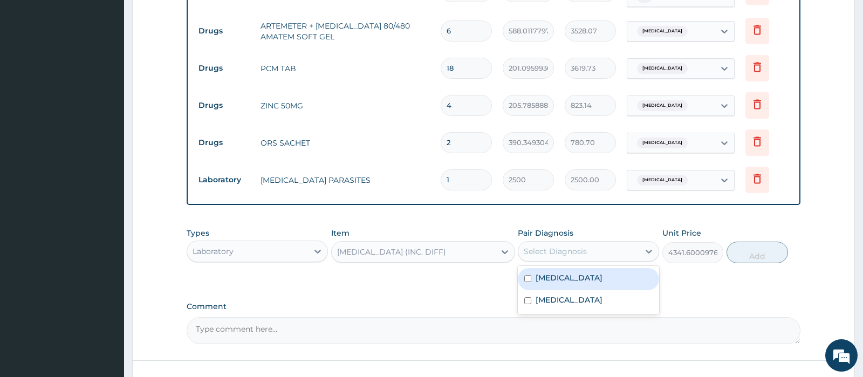
click at [587, 243] on div "Select Diagnosis" at bounding box center [578, 251] width 121 height 17
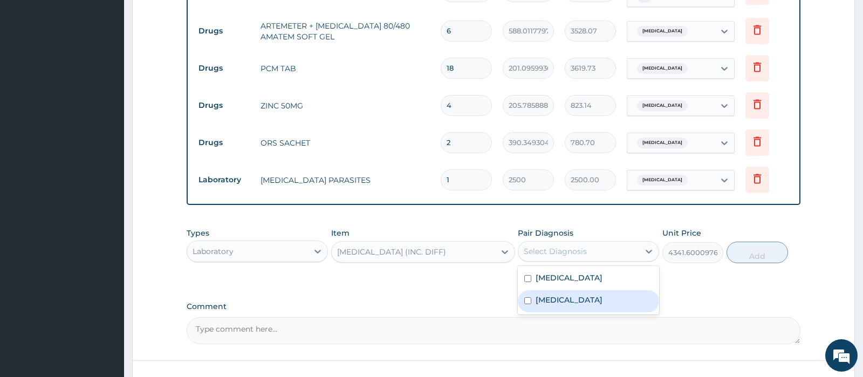
click at [585, 301] on div "Gastroenteritis" at bounding box center [588, 301] width 141 height 22
checkbox input "true"
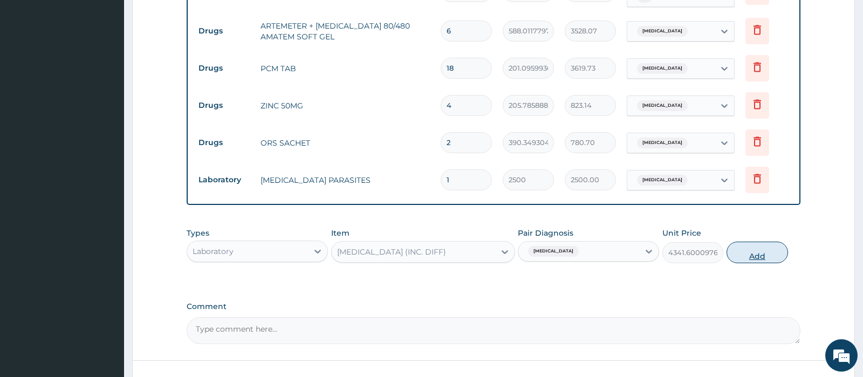
click at [765, 244] on button "Add" at bounding box center [756, 253] width 61 height 22
type input "0"
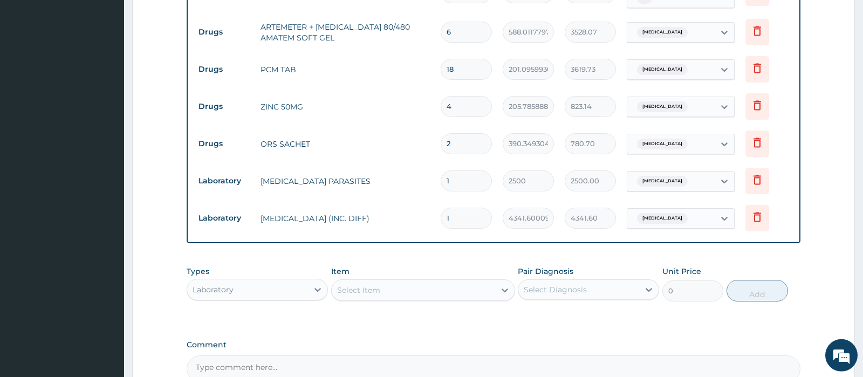
scroll to position [571, 0]
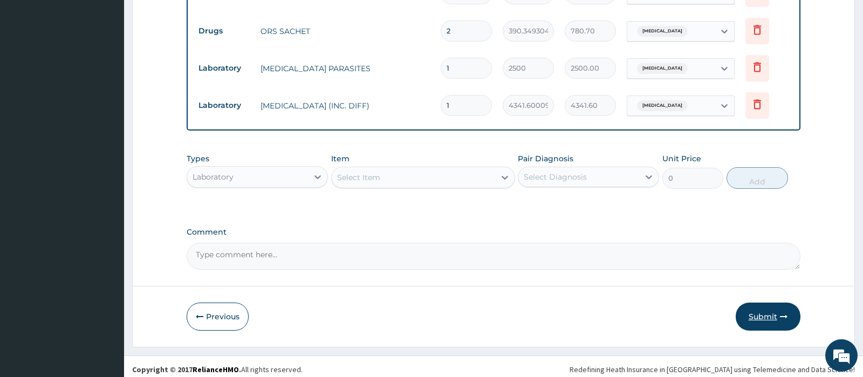
click at [749, 303] on button "Submit" at bounding box center [768, 317] width 65 height 28
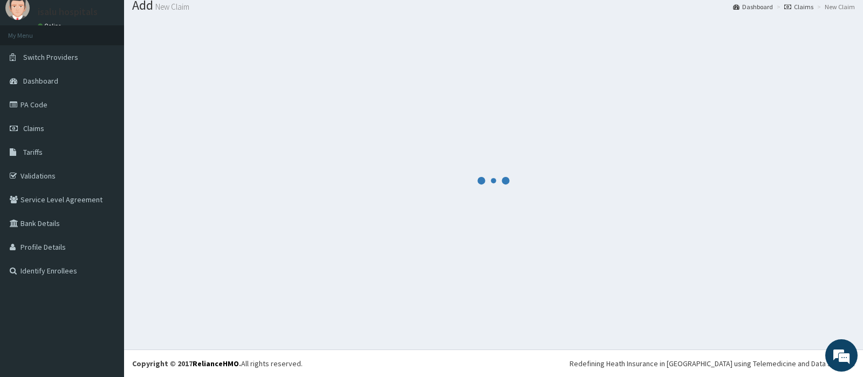
scroll to position [36, 0]
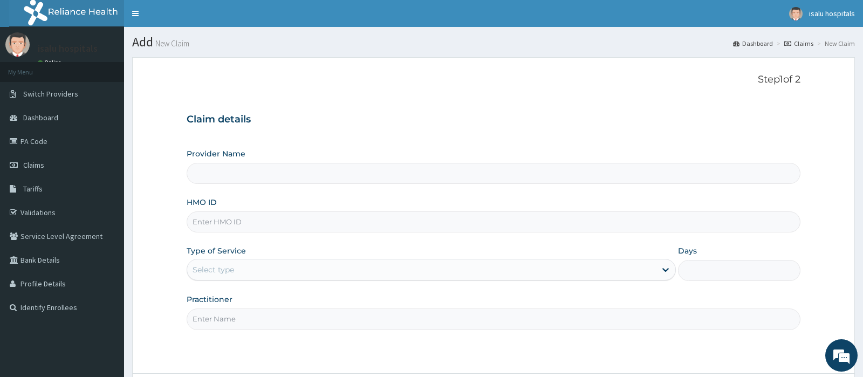
type input "Isalu Hospital Limited"
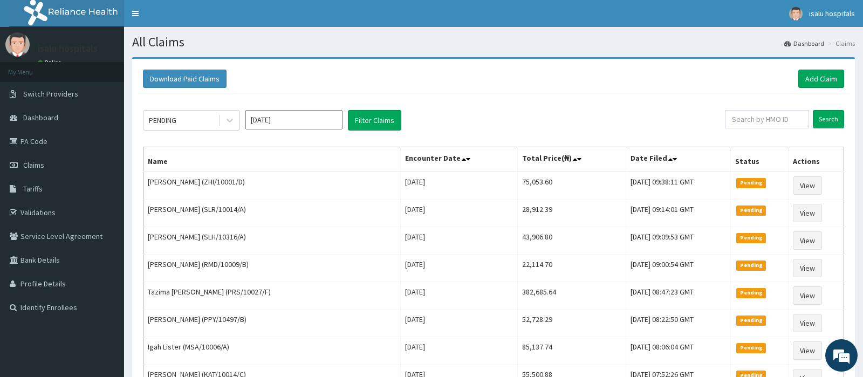
click at [749, 124] on input "text" at bounding box center [767, 119] width 85 height 18
type input "OSM/10009/C"
click at [830, 119] on input "Search" at bounding box center [828, 119] width 31 height 18
click at [187, 126] on div "PENDING" at bounding box center [180, 120] width 75 height 17
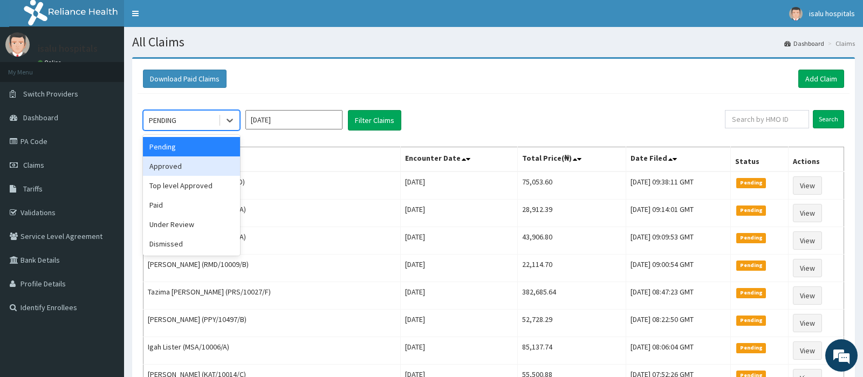
click at [177, 170] on div "Approved" at bounding box center [191, 165] width 97 height 19
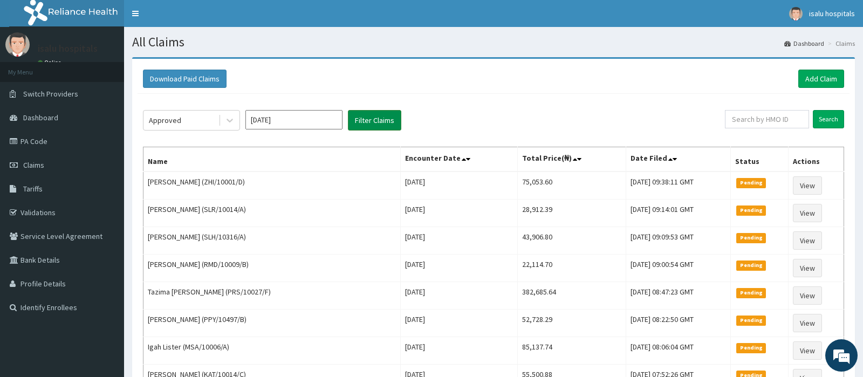
click at [380, 120] on button "Filter Claims" at bounding box center [374, 120] width 53 height 20
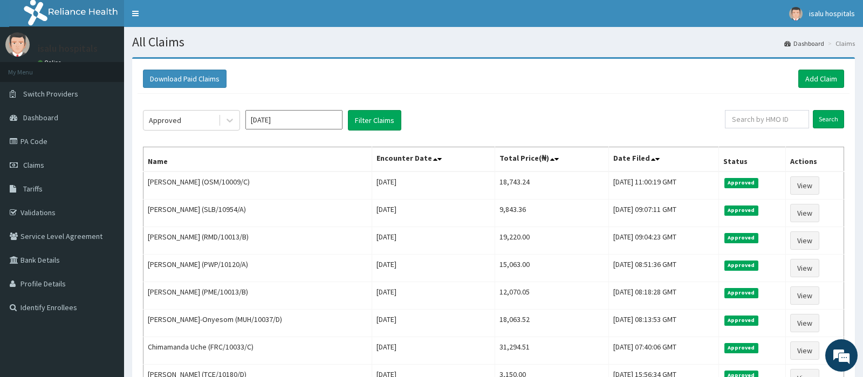
click at [573, 116] on div "Approved [DATE] Filter Claims" at bounding box center [434, 120] width 582 height 20
click at [553, 125] on div "Approved [DATE] Filter Claims" at bounding box center [434, 120] width 582 height 20
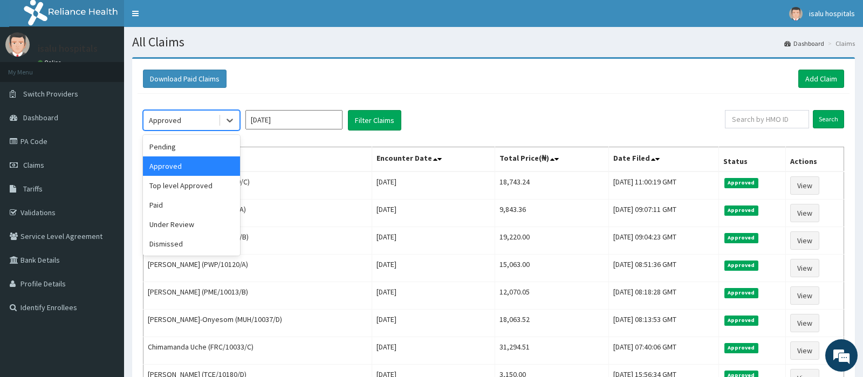
click at [184, 118] on div "Approved" at bounding box center [180, 120] width 75 height 17
click at [195, 192] on div "Top level Approved" at bounding box center [191, 185] width 97 height 19
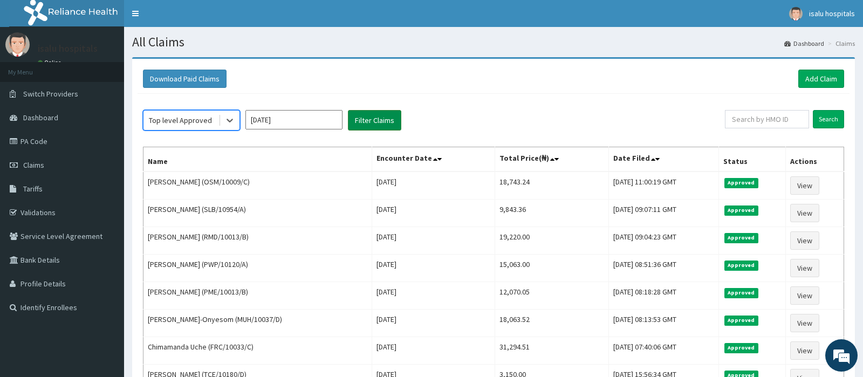
click at [371, 124] on button "Filter Claims" at bounding box center [374, 120] width 53 height 20
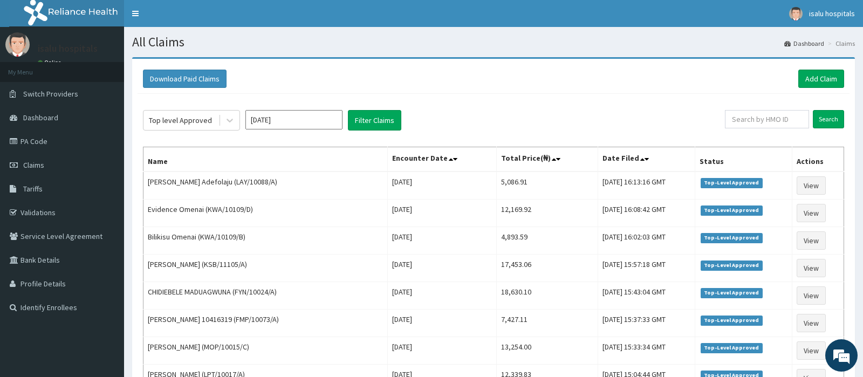
click at [286, 122] on input "[DATE]" at bounding box center [293, 119] width 97 height 19
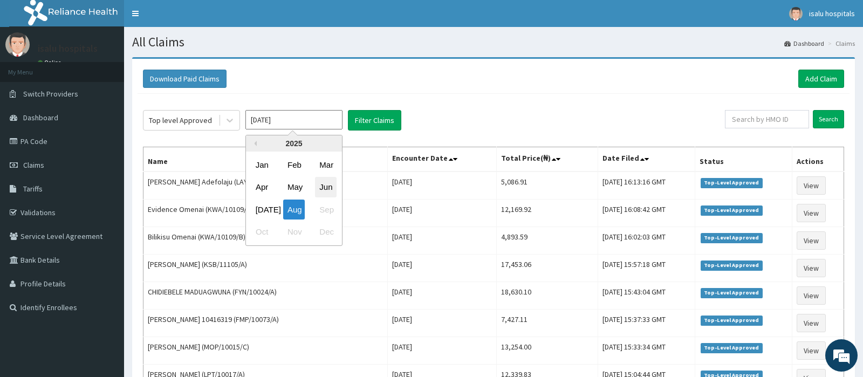
click at [325, 181] on div "Jun" at bounding box center [326, 187] width 22 height 20
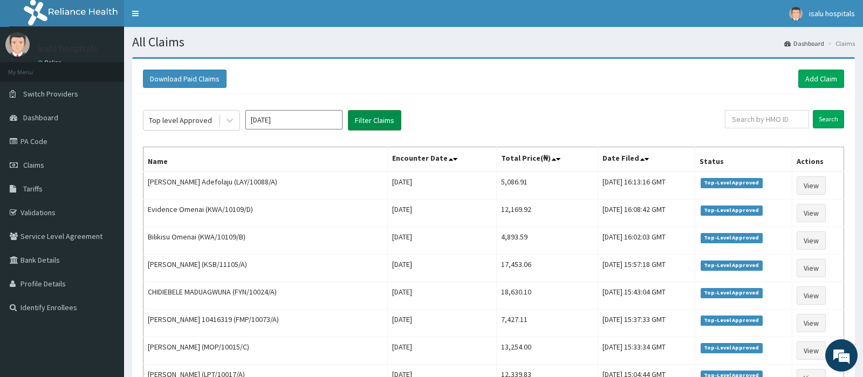
click at [360, 122] on button "Filter Claims" at bounding box center [374, 120] width 53 height 20
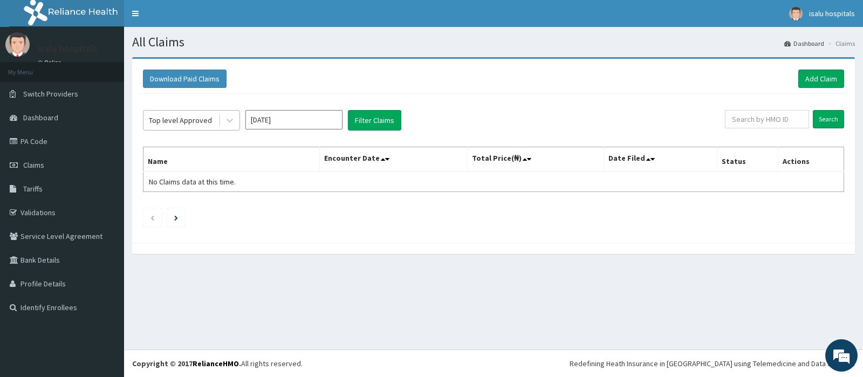
click at [177, 120] on div "Top level Approved" at bounding box center [180, 120] width 63 height 11
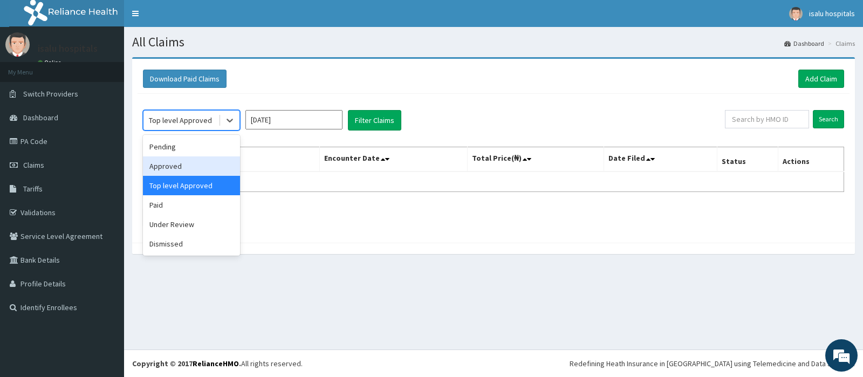
click at [173, 166] on div "Approved" at bounding box center [191, 165] width 97 height 19
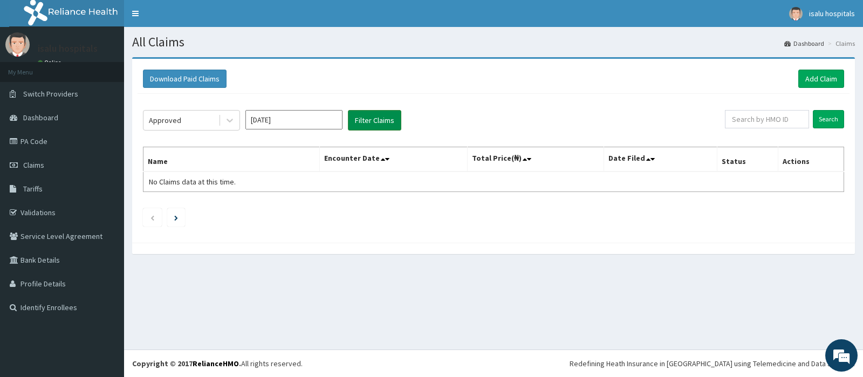
click at [385, 123] on button "Filter Claims" at bounding box center [374, 120] width 53 height 20
click at [309, 120] on input "[DATE]" at bounding box center [293, 119] width 97 height 19
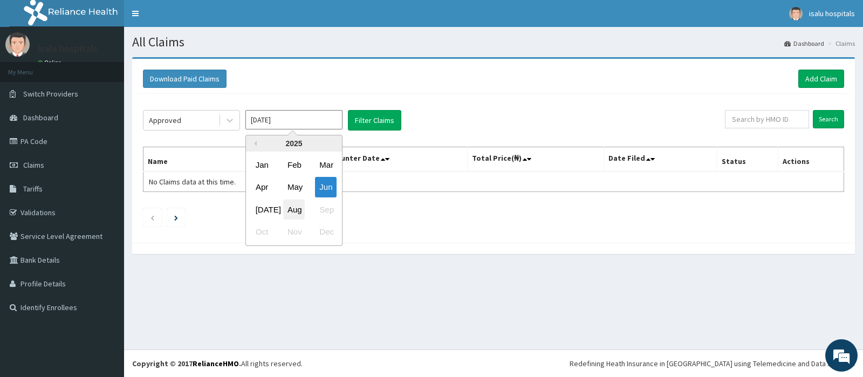
click at [297, 209] on div "Aug" at bounding box center [294, 210] width 22 height 20
type input "[DATE]"
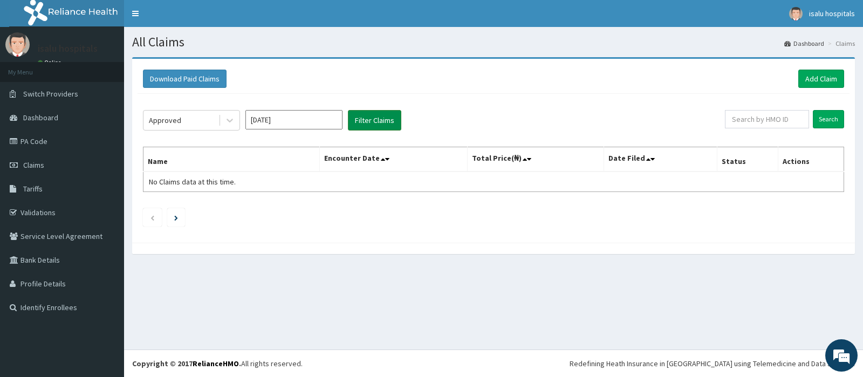
click at [380, 115] on button "Filter Claims" at bounding box center [374, 120] width 53 height 20
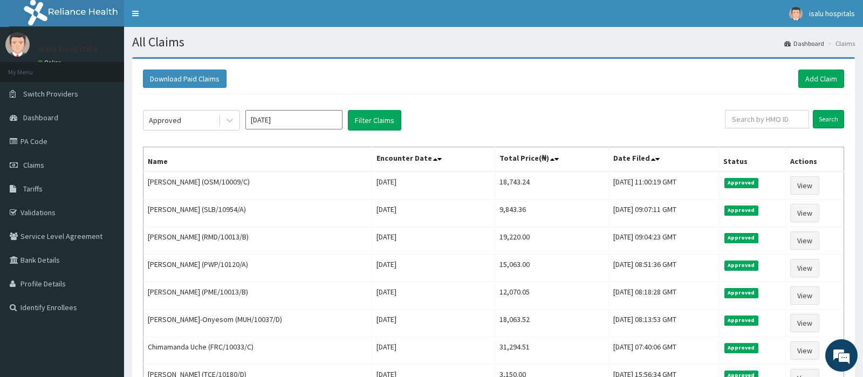
click at [654, 91] on div "Download Paid Claims Add Claim" at bounding box center [494, 79] width 712 height 30
